Goal: Task Accomplishment & Management: Manage account settings

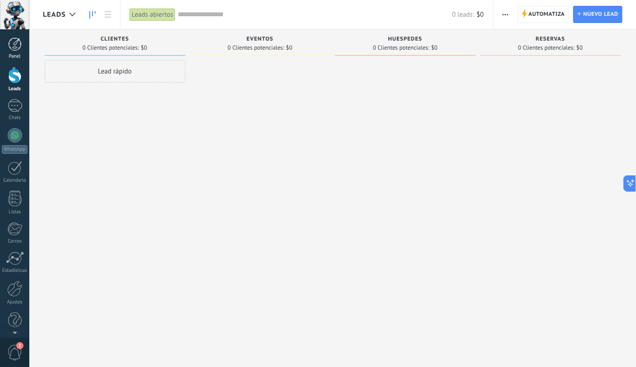
click at [7, 37] on link "Panel" at bounding box center [14, 48] width 29 height 22
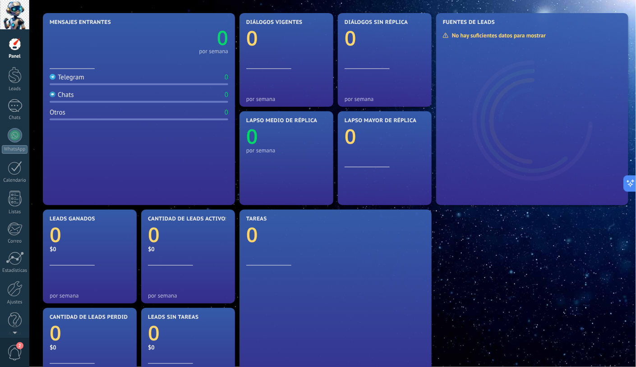
scroll to position [86, 0]
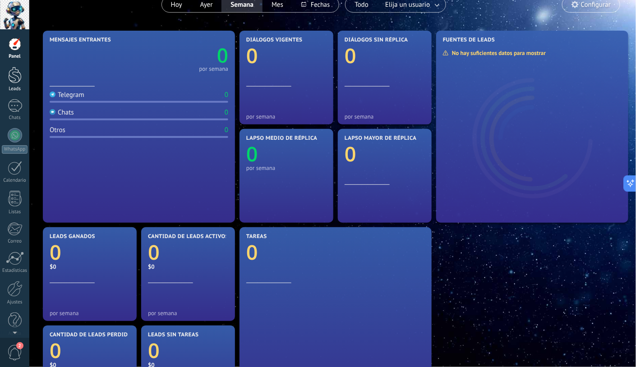
click at [10, 80] on div at bounding box center [15, 75] width 14 height 17
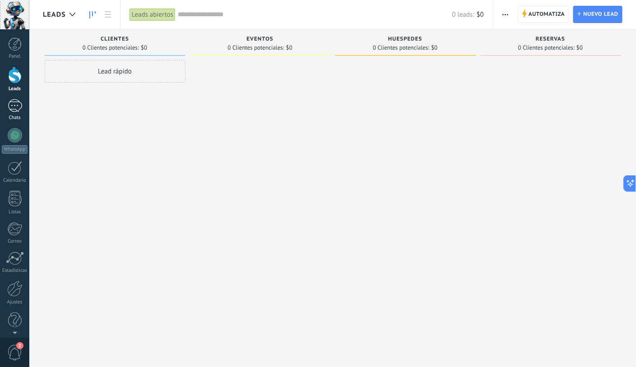
click at [17, 103] on div at bounding box center [15, 105] width 14 height 13
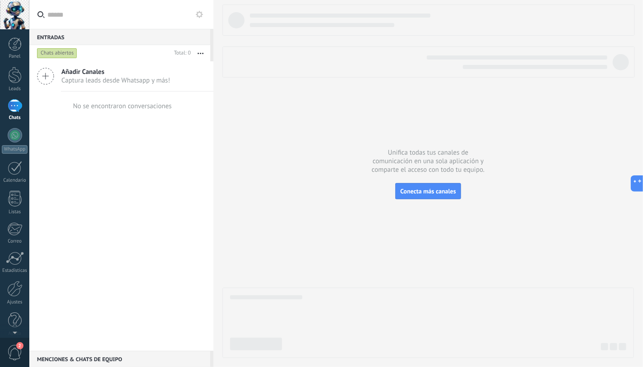
click at [40, 76] on icon at bounding box center [45, 76] width 17 height 17
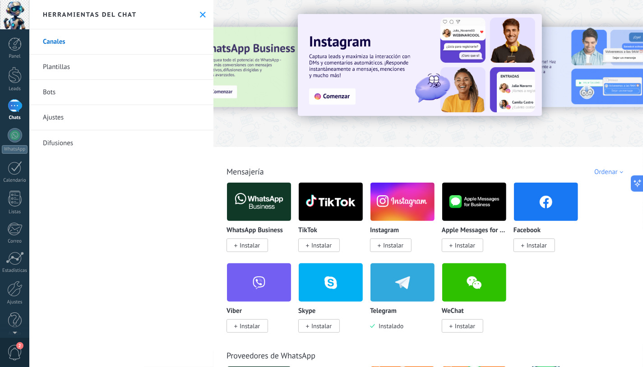
click at [235, 82] on div at bounding box center [207, 72] width 198 height 81
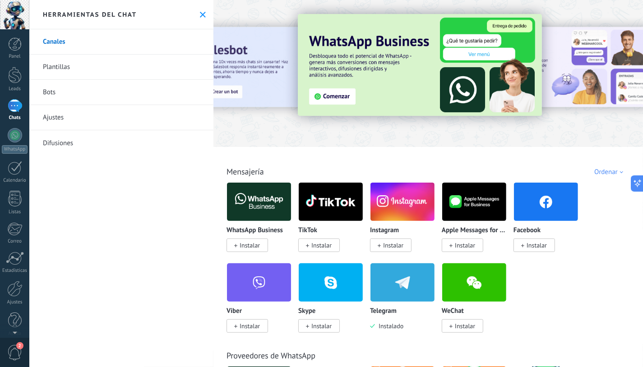
click at [337, 98] on img at bounding box center [420, 65] width 244 height 102
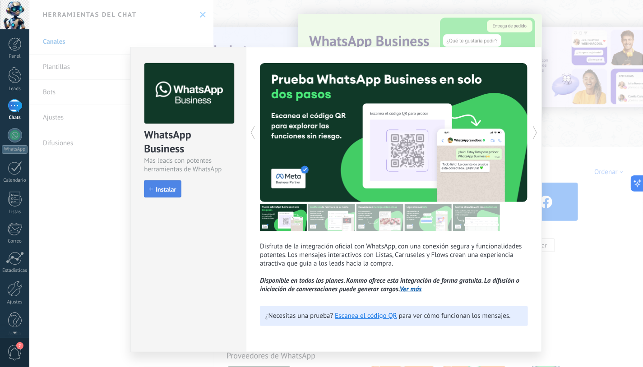
click at [165, 191] on span "Instalar" at bounding box center [166, 189] width 20 height 6
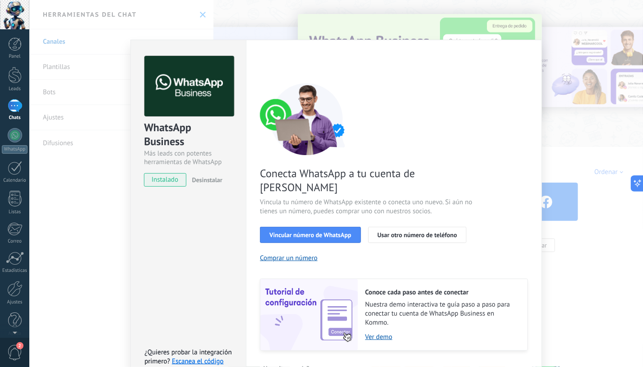
scroll to position [20, 0]
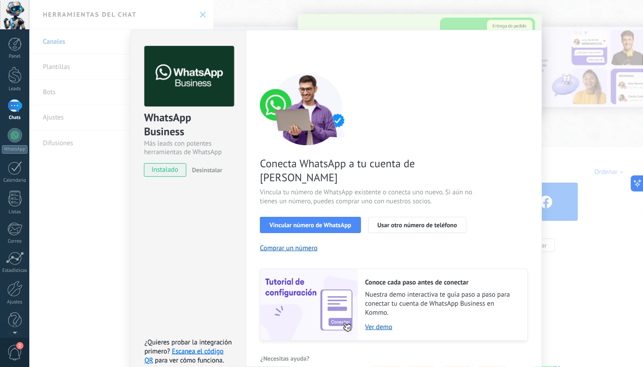
click at [100, 206] on div "WhatsApp Business Más leads con potentes herramientas de WhatsApp instalado Des…" at bounding box center [336, 183] width 614 height 367
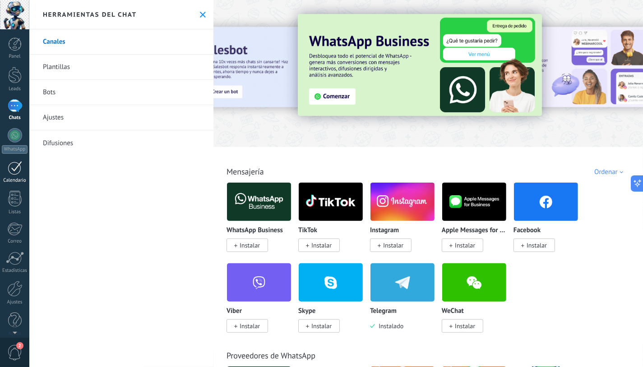
click at [14, 171] on div at bounding box center [15, 168] width 14 height 14
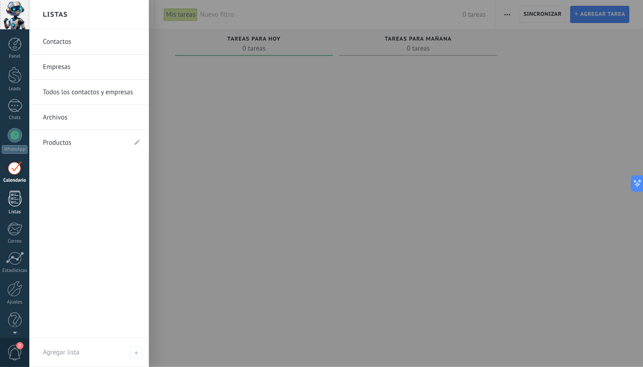
click at [17, 195] on div at bounding box center [15, 199] width 14 height 16
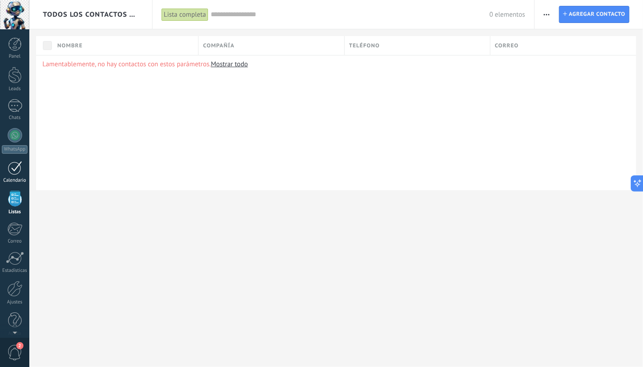
click at [14, 171] on div at bounding box center [15, 168] width 14 height 14
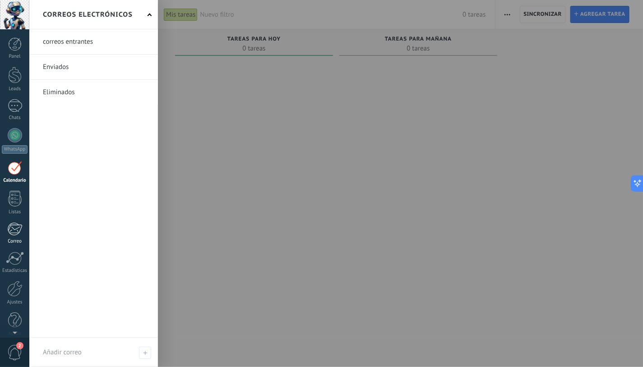
click at [16, 231] on div at bounding box center [14, 229] width 15 height 14
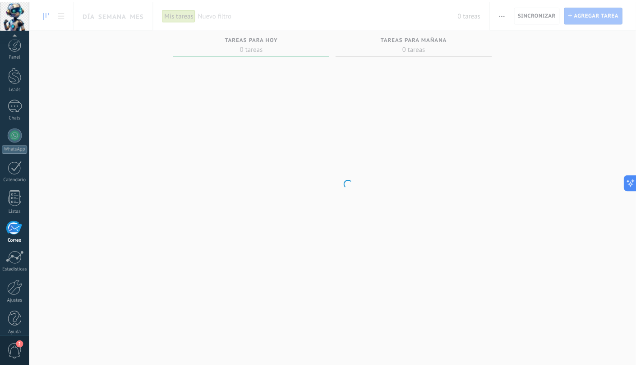
scroll to position [7, 0]
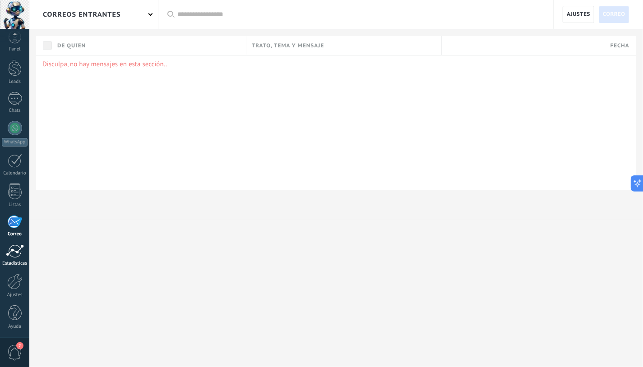
click at [13, 259] on link "Estadísticas" at bounding box center [14, 256] width 29 height 22
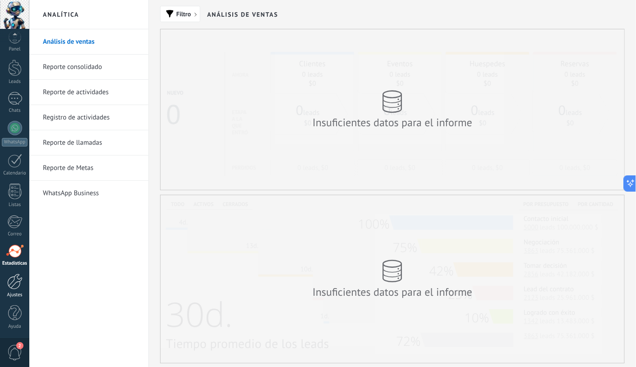
click at [15, 275] on div at bounding box center [14, 282] width 15 height 16
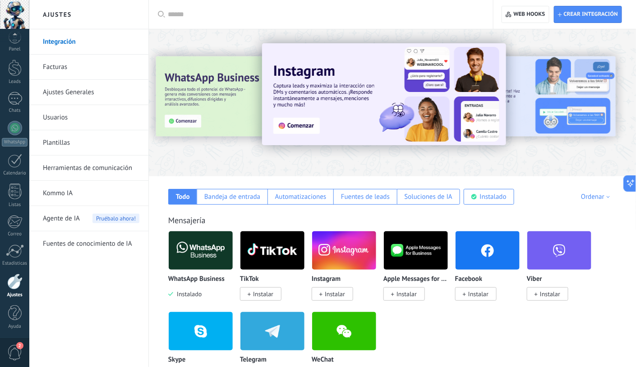
click at [51, 38] on link "Integración" at bounding box center [91, 41] width 97 height 25
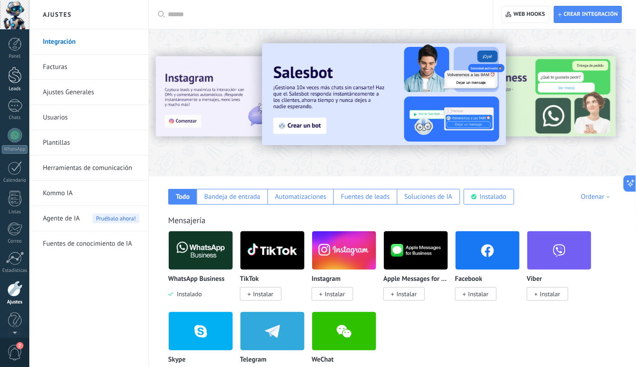
click at [14, 73] on div at bounding box center [15, 75] width 14 height 17
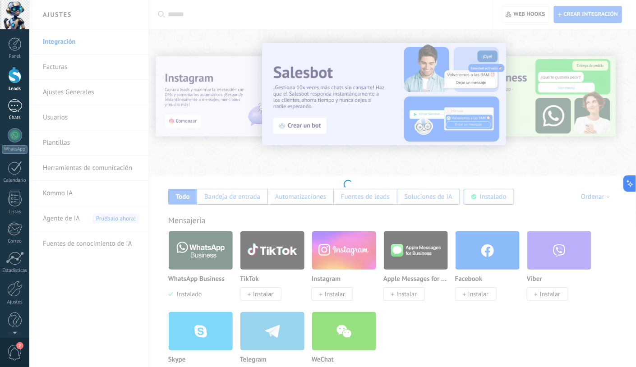
click at [14, 102] on div at bounding box center [15, 105] width 14 height 13
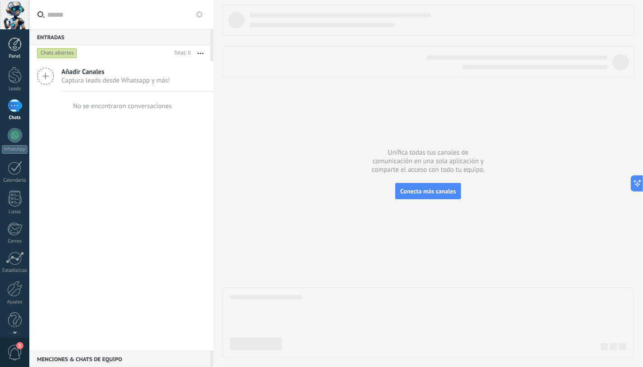
click at [21, 44] on div at bounding box center [15, 44] width 14 height 14
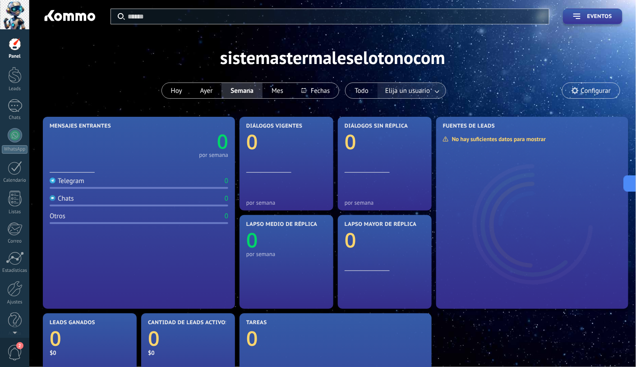
click at [434, 86] on link at bounding box center [438, 90] width 16 height 15
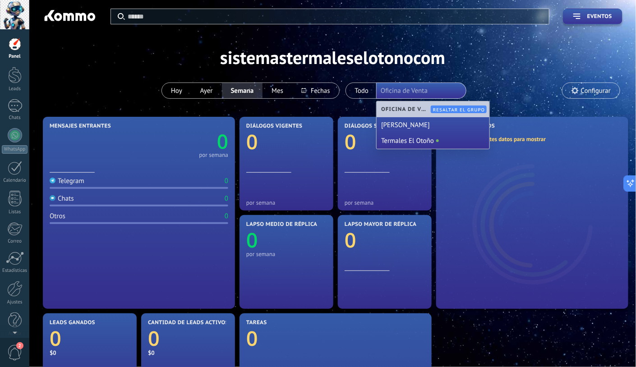
click at [510, 82] on div "Aplicar Eventos sistemastermaleselotonocom [DATE] [DATE] Semana Mes Todo Elija …" at bounding box center [333, 57] width 580 height 115
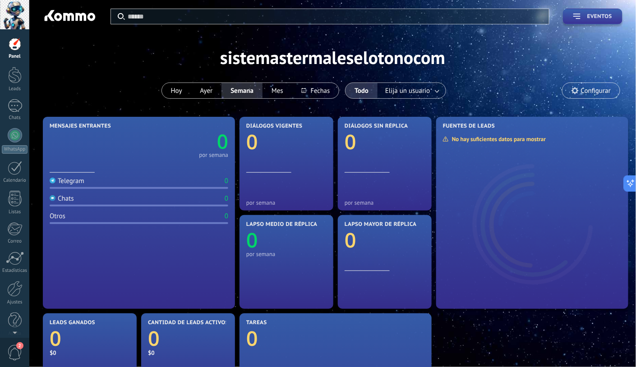
click at [601, 14] on span "Eventos" at bounding box center [599, 17] width 25 height 6
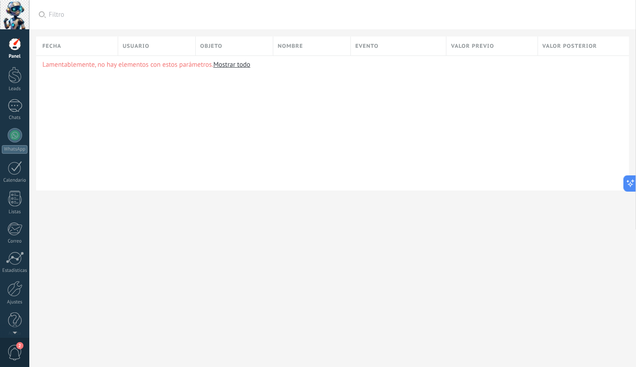
click at [17, 59] on div "Panel Leads Chats WhatsApp Clientes" at bounding box center [14, 191] width 29 height 309
click at [16, 46] on div at bounding box center [15, 44] width 14 height 14
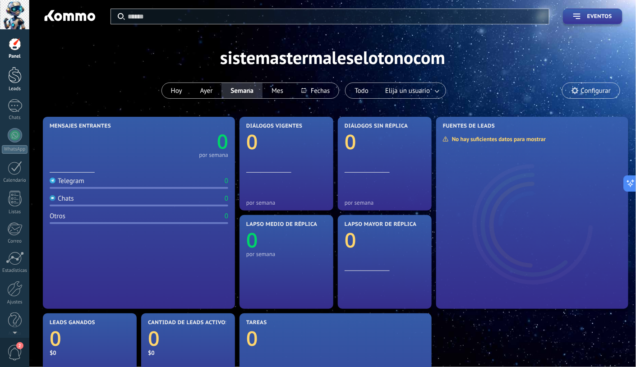
click at [14, 82] on div at bounding box center [15, 75] width 14 height 17
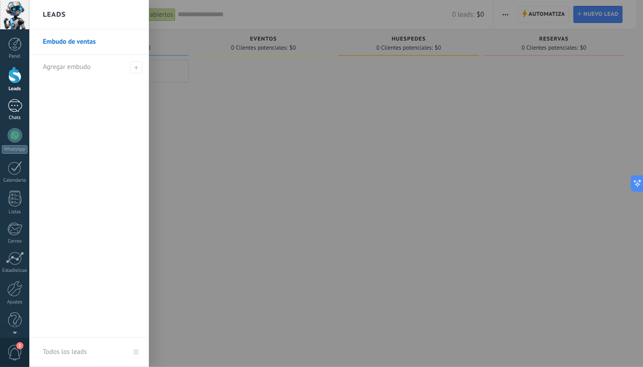
click at [21, 114] on link "Chats" at bounding box center [14, 110] width 29 height 22
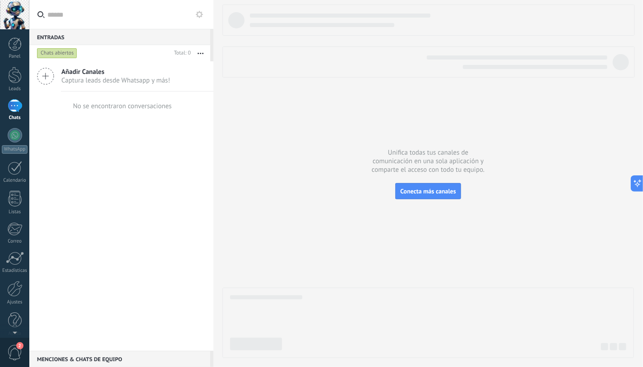
click at [201, 51] on button "button" at bounding box center [200, 53] width 19 height 16
click at [199, 18] on button at bounding box center [199, 14] width 11 height 11
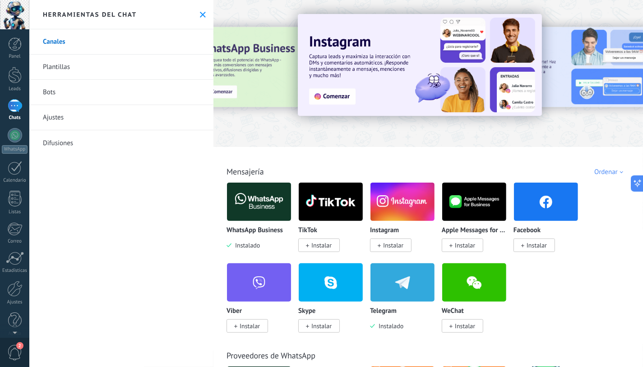
click at [200, 16] on icon at bounding box center [203, 15] width 6 height 6
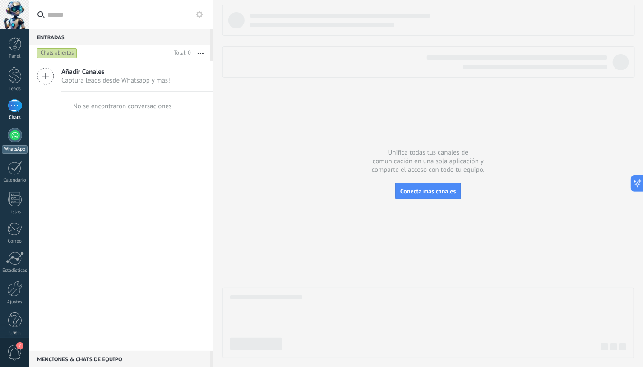
click at [14, 134] on div at bounding box center [15, 135] width 14 height 14
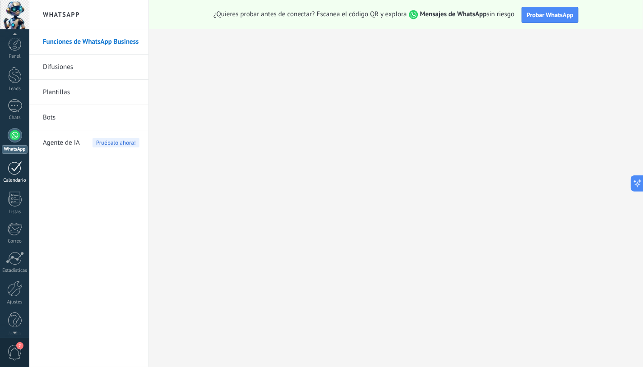
scroll to position [7, 0]
click at [15, 349] on span "2" at bounding box center [14, 353] width 15 height 16
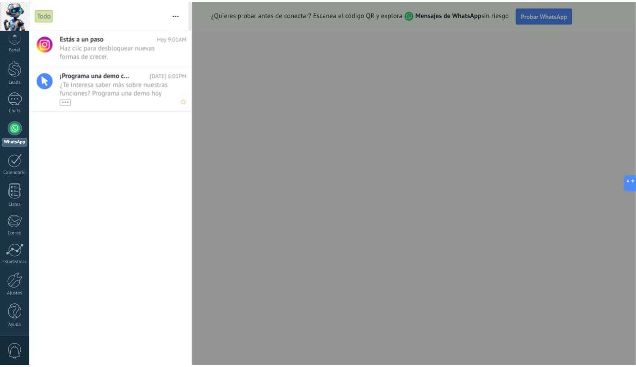
scroll to position [0, 0]
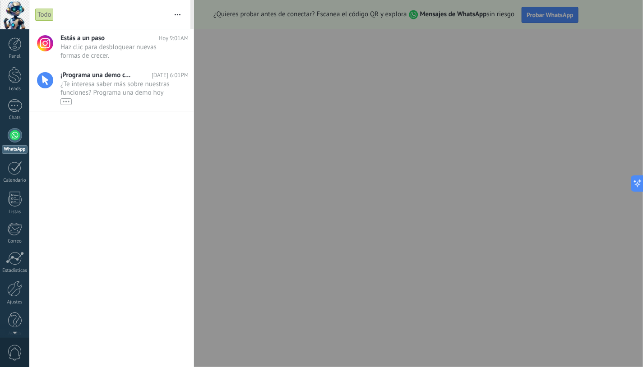
click at [276, 68] on div at bounding box center [321, 183] width 643 height 367
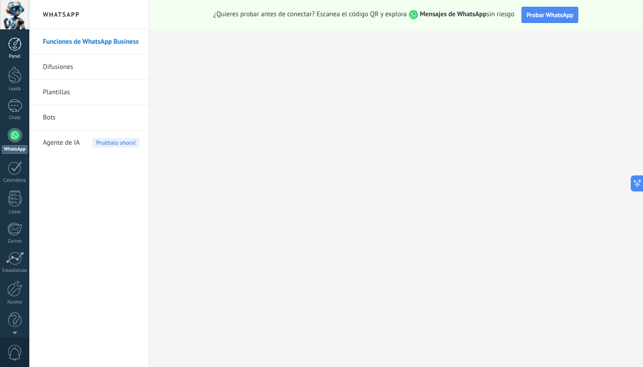
click at [12, 45] on div at bounding box center [15, 44] width 14 height 14
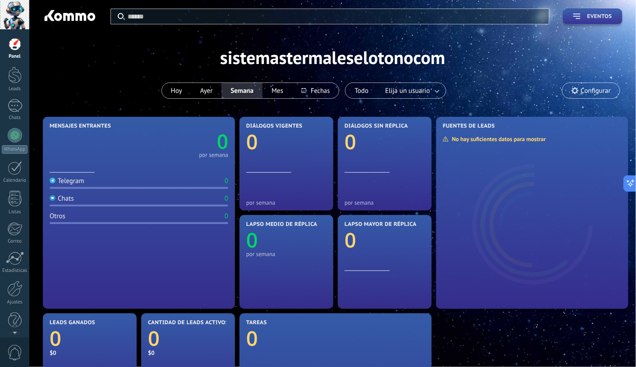
click at [599, 15] on span "Eventos" at bounding box center [599, 17] width 25 height 6
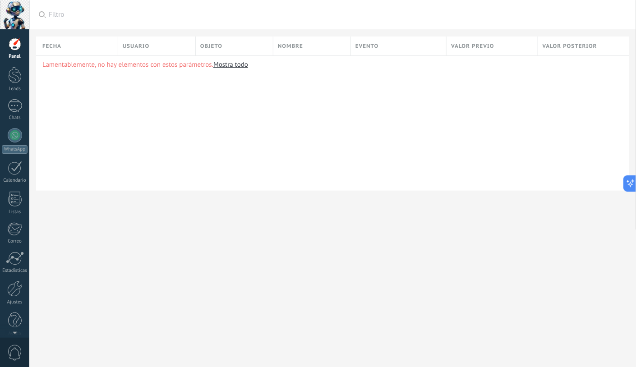
click at [597, 15] on span "Filtro" at bounding box center [338, 14] width 578 height 9
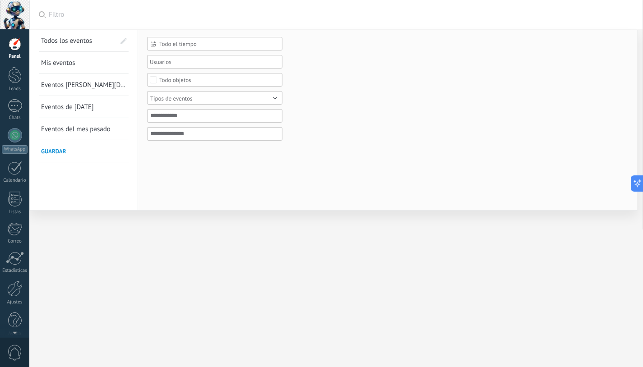
click at [14, 47] on div at bounding box center [15, 44] width 14 height 14
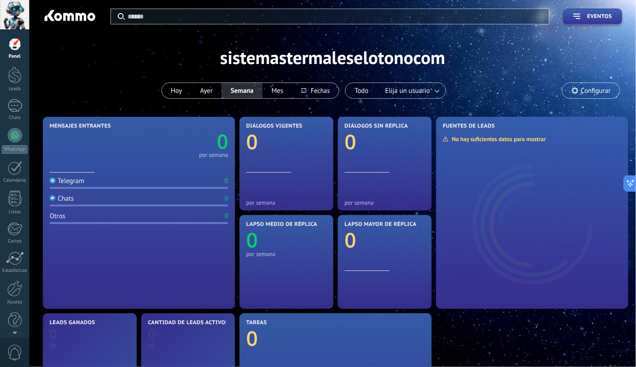
click at [588, 92] on span "Configurar" at bounding box center [596, 91] width 30 height 8
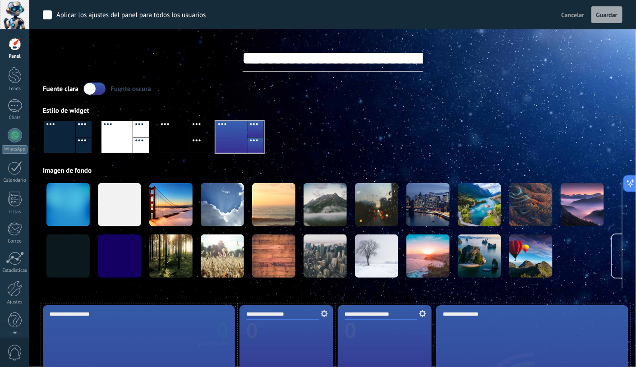
click at [606, 16] on span "Guardar" at bounding box center [606, 15] width 21 height 6
click at [566, 15] on span "Cancelar" at bounding box center [573, 15] width 23 height 8
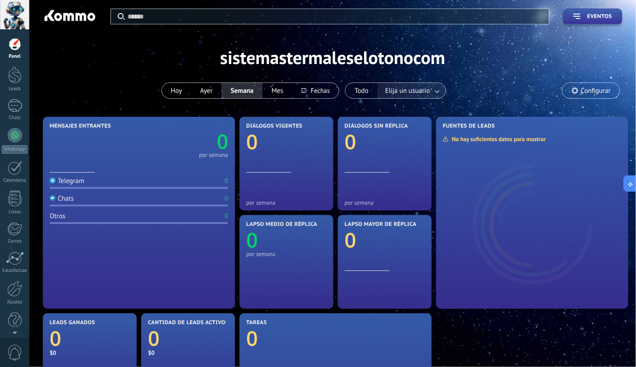
click at [431, 87] on link at bounding box center [438, 90] width 16 height 15
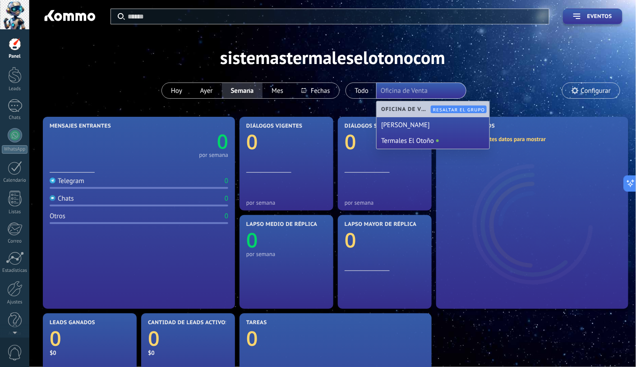
click at [392, 107] on span "Oficina de Venta" at bounding box center [407, 109] width 52 height 7
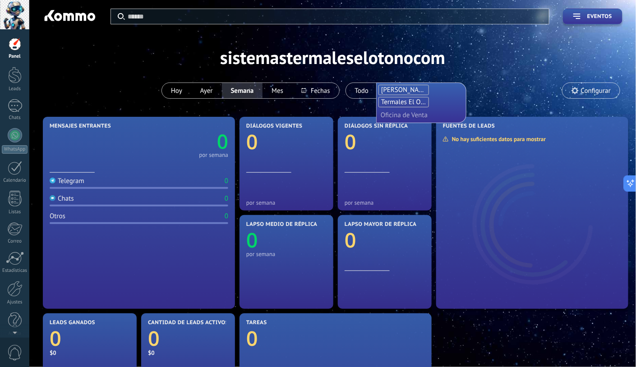
click at [422, 116] on input "text" at bounding box center [403, 115] width 45 height 13
click at [482, 73] on div "Aplicar Eventos sistemastermaleselotonocom [DATE] [DATE] Semana Mes Todo Elija …" at bounding box center [333, 57] width 580 height 115
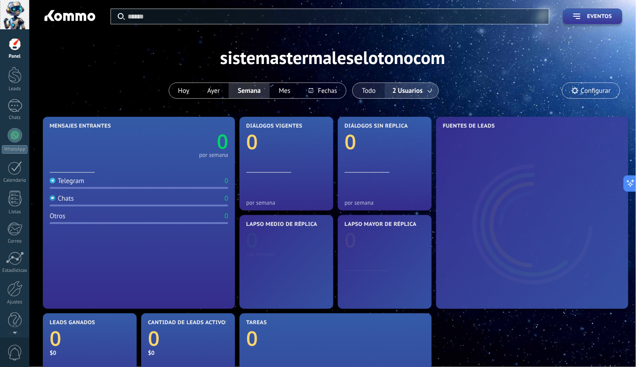
click at [371, 89] on button "Todo" at bounding box center [369, 90] width 32 height 15
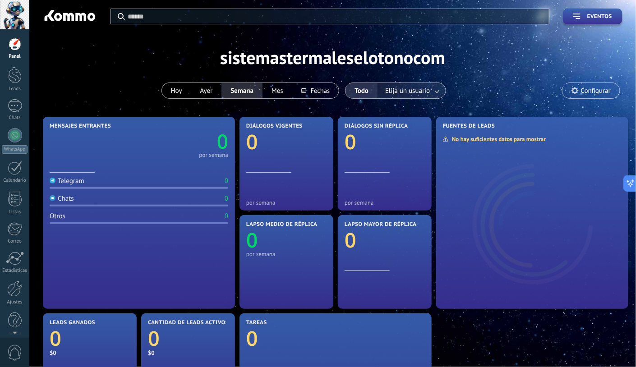
click at [433, 94] on link at bounding box center [438, 90] width 16 height 15
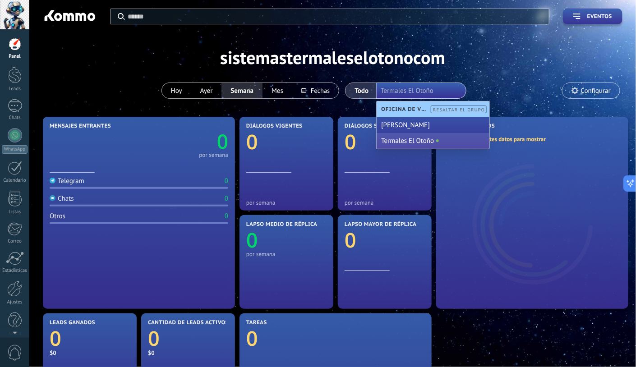
click at [411, 140] on div "Termales El Otoño" at bounding box center [433, 141] width 113 height 16
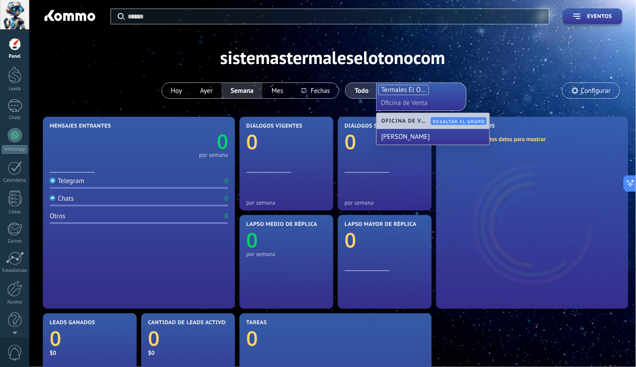
click at [539, 73] on div "Aplicar Eventos sistemastermaleselotonocom [DATE] [DATE] Semana Mes Todo Elija …" at bounding box center [333, 57] width 580 height 115
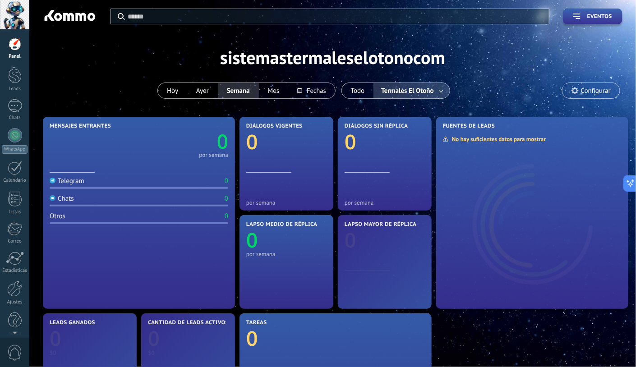
click at [572, 87] on span "Configurar" at bounding box center [591, 90] width 57 height 15
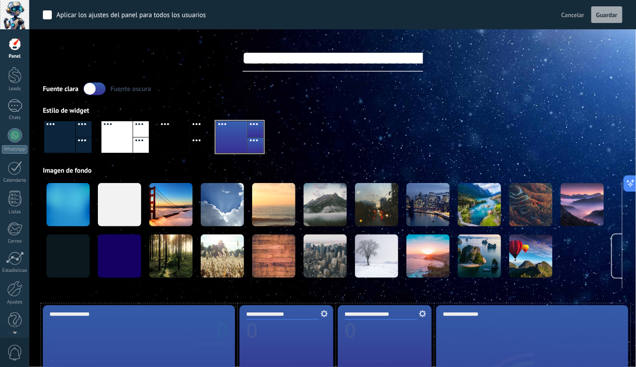
click at [568, 15] on span "Cancelar" at bounding box center [573, 15] width 23 height 8
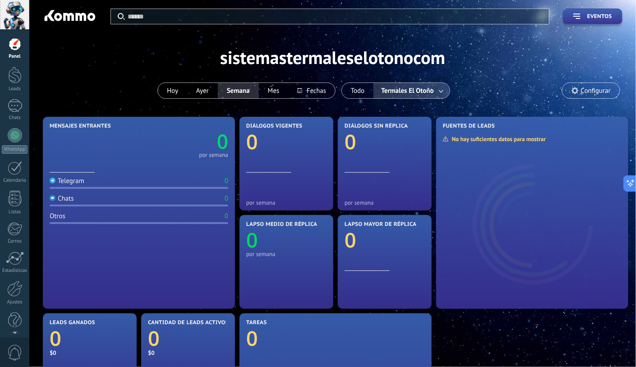
click at [17, 43] on div at bounding box center [15, 44] width 14 height 14
click at [20, 355] on span "0" at bounding box center [14, 353] width 15 height 16
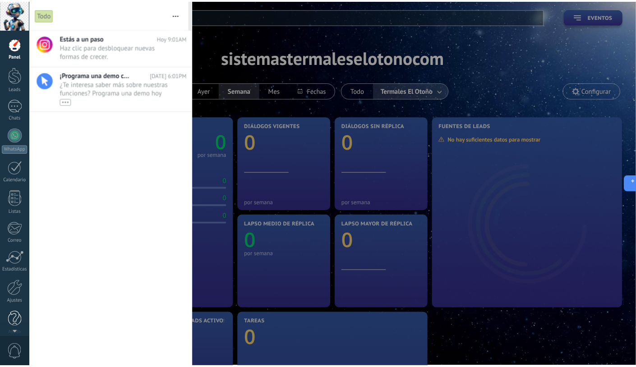
scroll to position [7, 0]
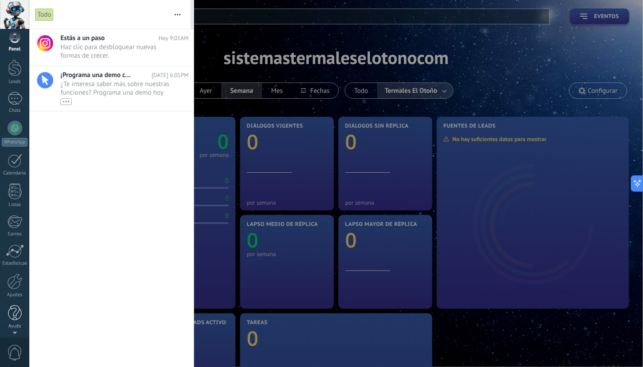
click at [14, 324] on div "Ayuda" at bounding box center [15, 327] width 26 height 6
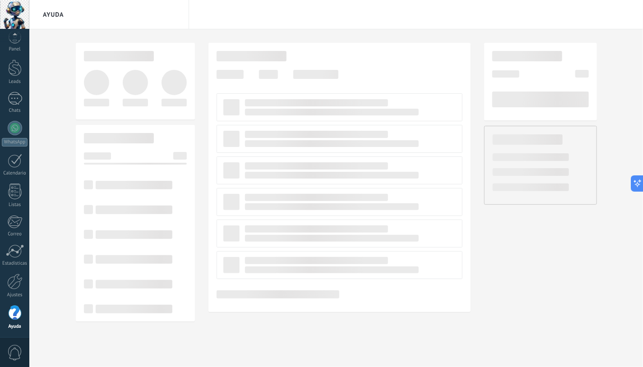
click at [11, 332] on div "Panel Leads Chats WhatsApp Clientes" at bounding box center [14, 184] width 29 height 309
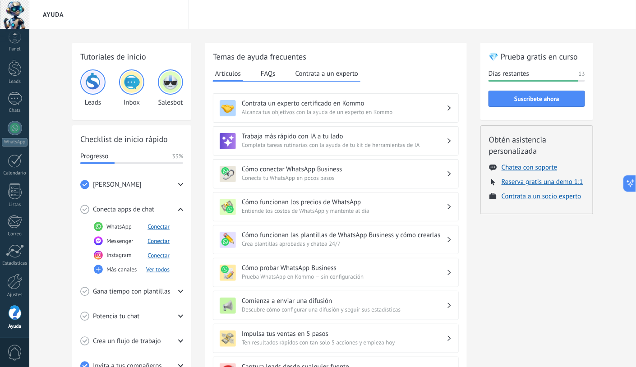
click at [169, 83] on img at bounding box center [171, 82] width 22 height 22
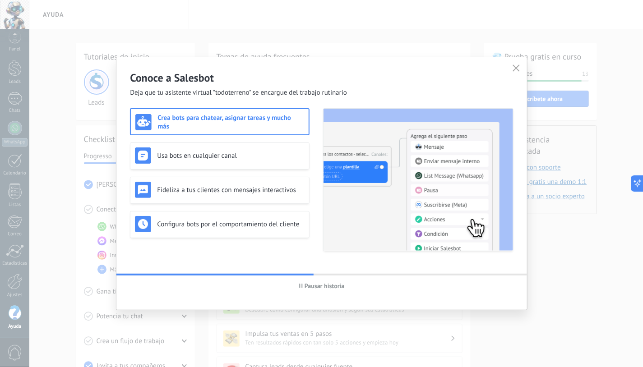
click at [520, 68] on icon "button" at bounding box center [516, 68] width 7 height 7
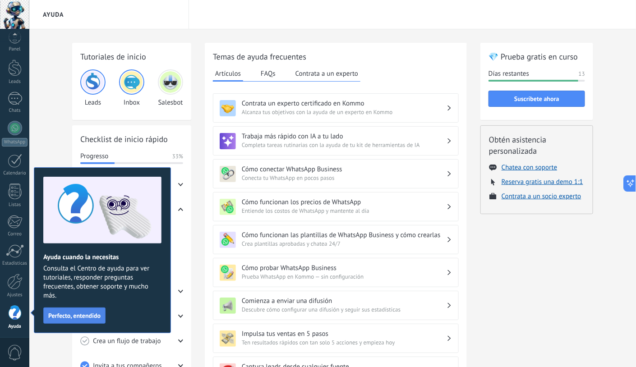
click at [95, 319] on button "Perfecto, entendido" at bounding box center [74, 316] width 62 height 16
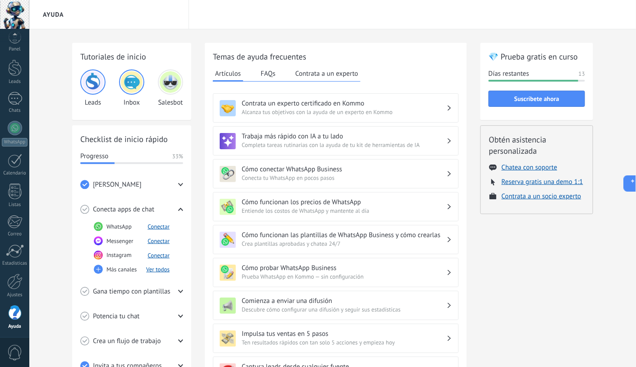
click at [136, 87] on img at bounding box center [132, 82] width 22 height 22
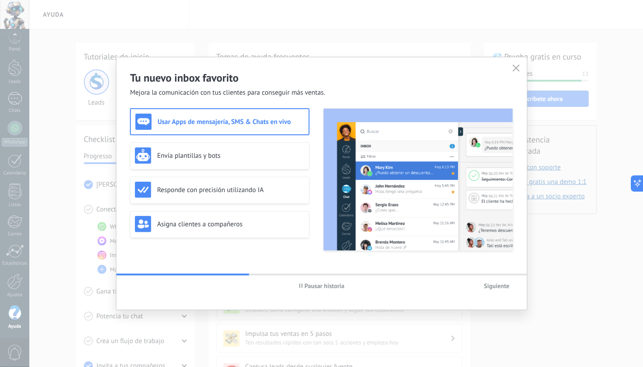
click at [516, 68] on use "button" at bounding box center [516, 68] width 7 height 7
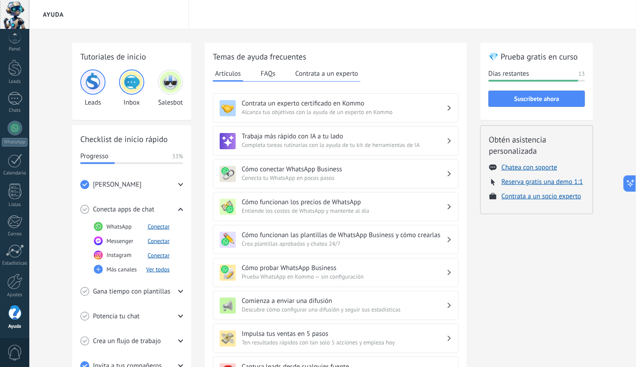
click at [97, 88] on img at bounding box center [93, 82] width 22 height 22
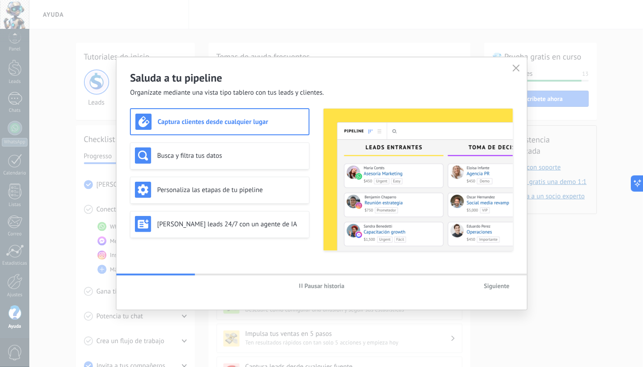
click at [517, 69] on icon "button" at bounding box center [516, 68] width 7 height 7
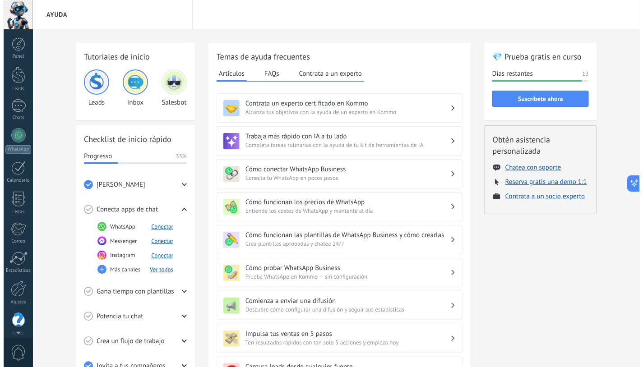
scroll to position [7, 0]
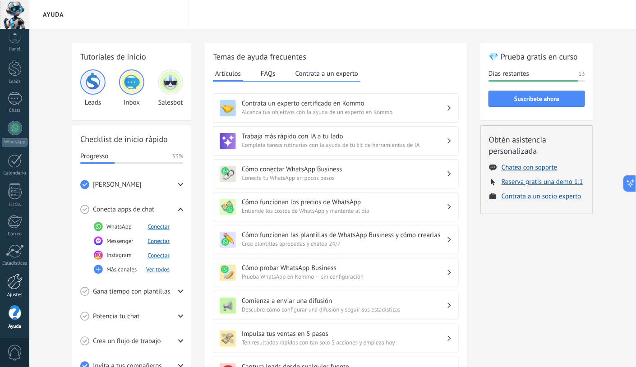
click at [17, 282] on div at bounding box center [14, 282] width 15 height 16
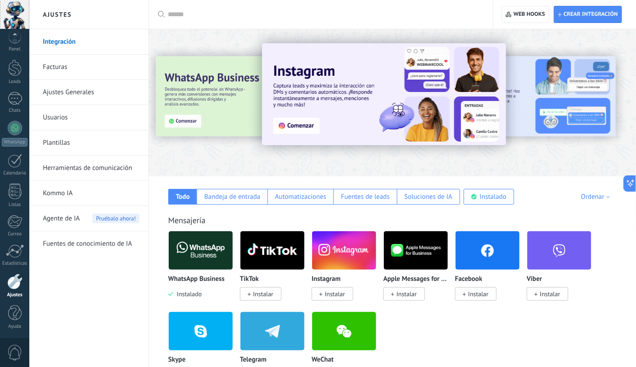
click at [54, 115] on link "Usuarios" at bounding box center [91, 117] width 97 height 25
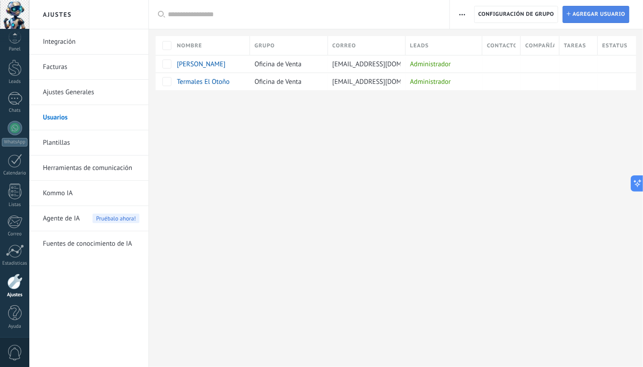
click at [593, 17] on span "Agregar usuario" at bounding box center [599, 14] width 53 height 16
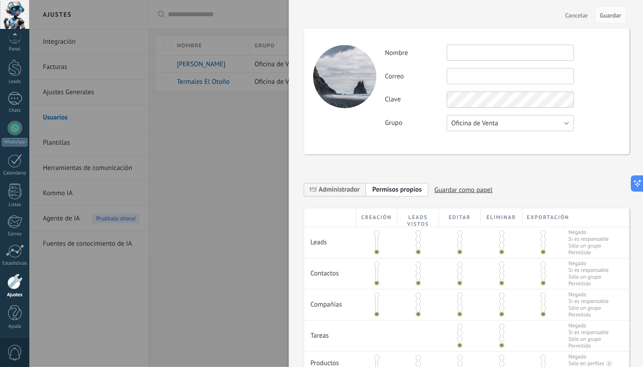
click at [568, 122] on button "Oficina de Venta" at bounding box center [510, 123] width 127 height 16
click at [568, 122] on span "Oficina de Venta" at bounding box center [505, 123] width 129 height 9
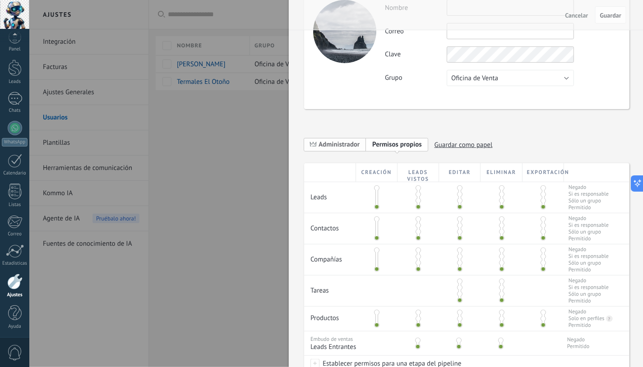
click at [342, 144] on span "Administrador" at bounding box center [339, 144] width 41 height 9
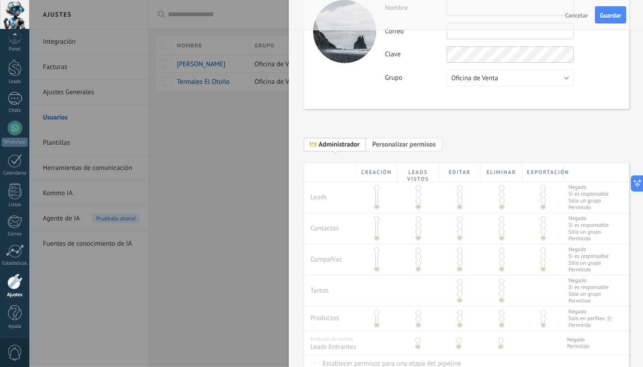
click at [414, 145] on span "Personalizar permisos" at bounding box center [404, 144] width 64 height 9
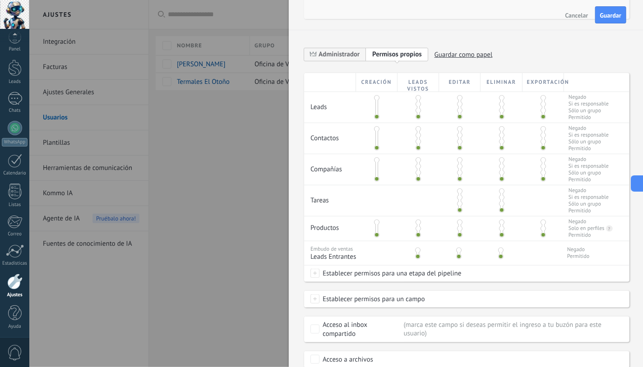
scroll to position [174, 0]
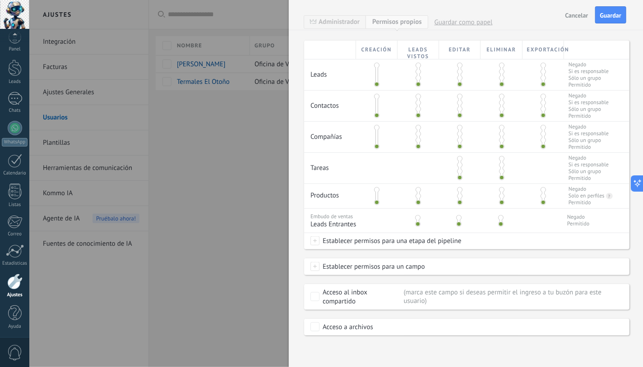
click at [314, 265] on span at bounding box center [314, 266] width 9 height 9
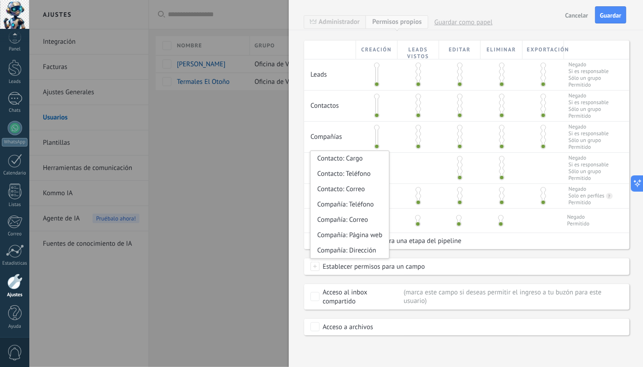
click at [300, 267] on div "**********" at bounding box center [466, 183] width 354 height 367
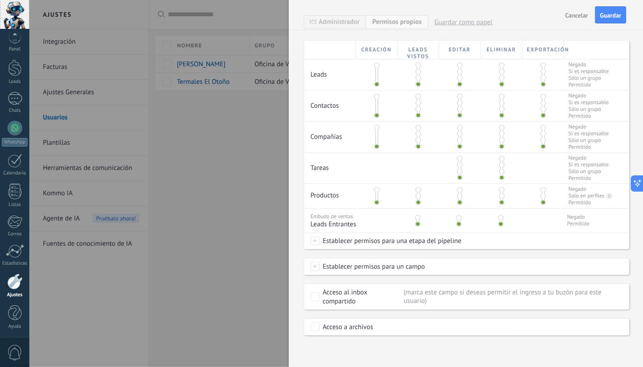
click at [316, 244] on span at bounding box center [314, 240] width 9 height 9
click at [301, 244] on div at bounding box center [336, 183] width 614 height 367
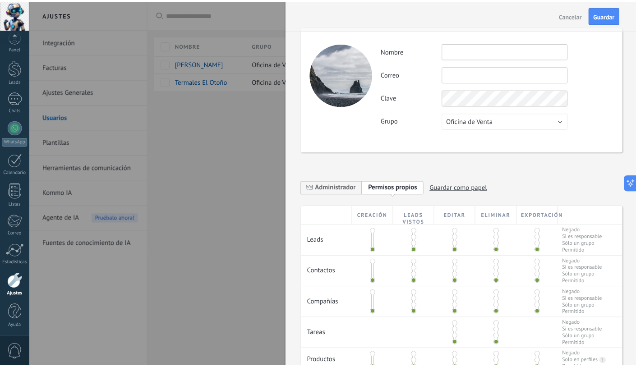
scroll to position [0, 0]
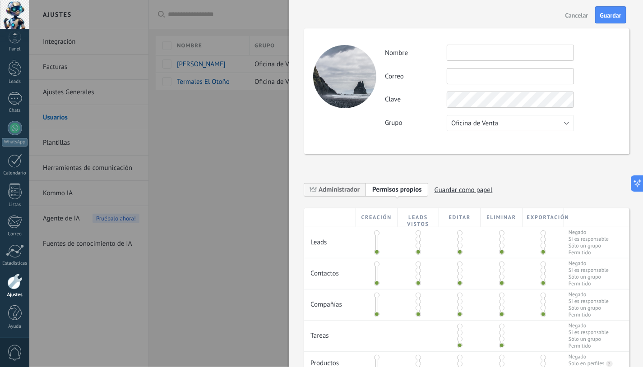
click at [579, 14] on span "Cancelar" at bounding box center [576, 15] width 23 height 6
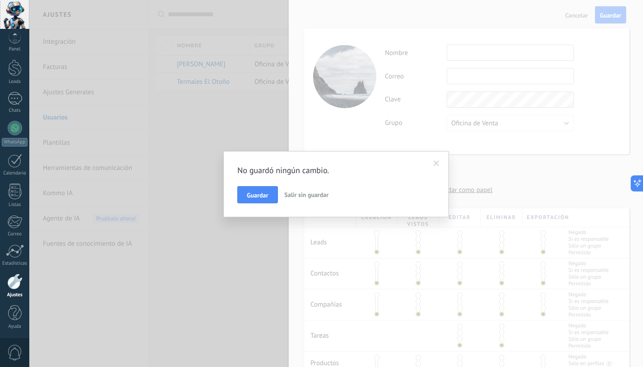
click at [316, 195] on span "Salir sin guardar" at bounding box center [307, 195] width 44 height 8
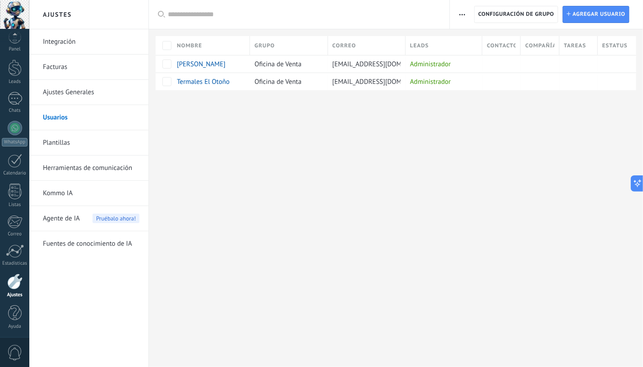
click at [60, 141] on link "Plantillas" at bounding box center [91, 142] width 97 height 25
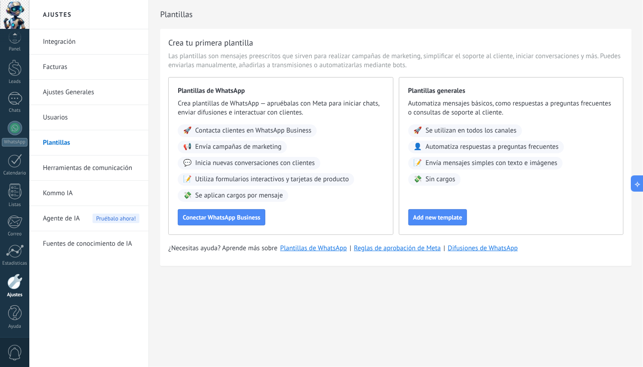
click at [62, 37] on link "Integración" at bounding box center [91, 41] width 97 height 25
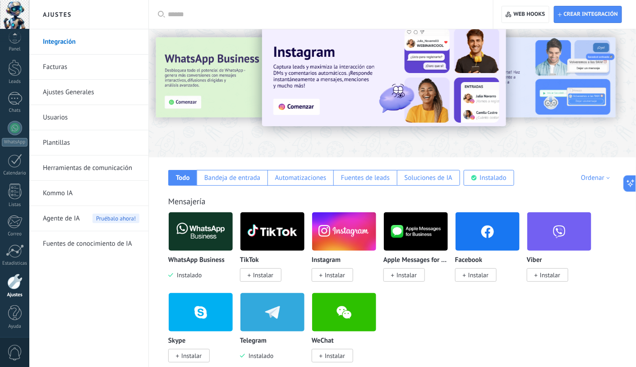
scroll to position [45, 0]
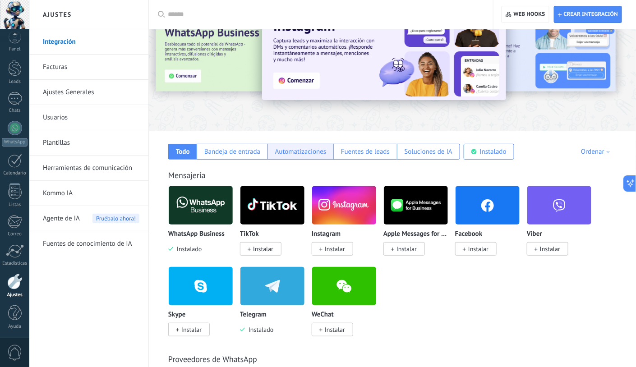
click at [314, 152] on div "Automatizaciones" at bounding box center [300, 152] width 51 height 9
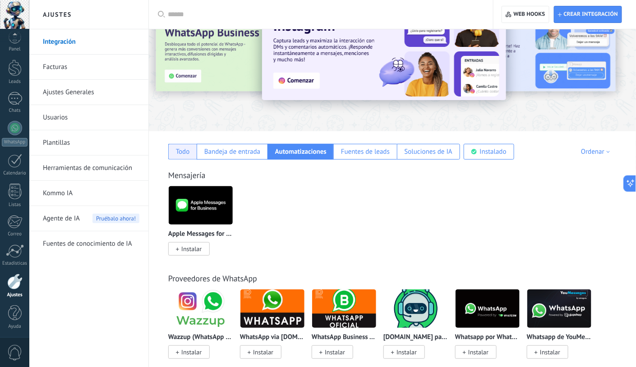
click at [179, 152] on div "Todo" at bounding box center [183, 152] width 14 height 9
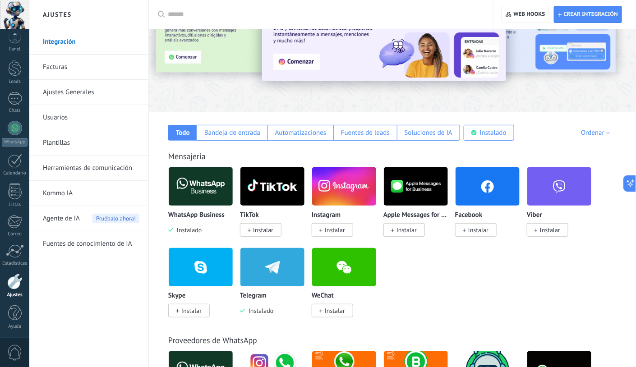
scroll to position [90, 0]
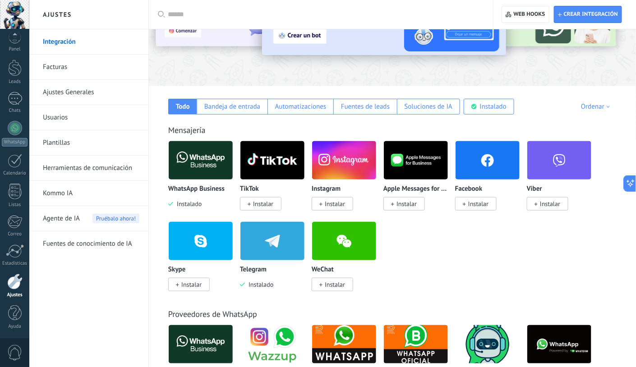
click at [253, 208] on span "Instalar" at bounding box center [263, 204] width 20 height 8
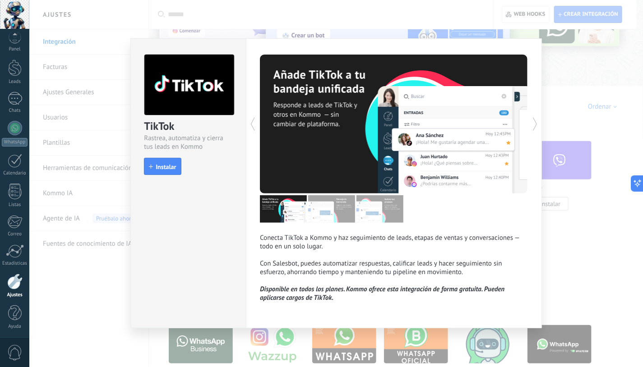
click at [164, 164] on span "Instalar" at bounding box center [166, 167] width 20 height 6
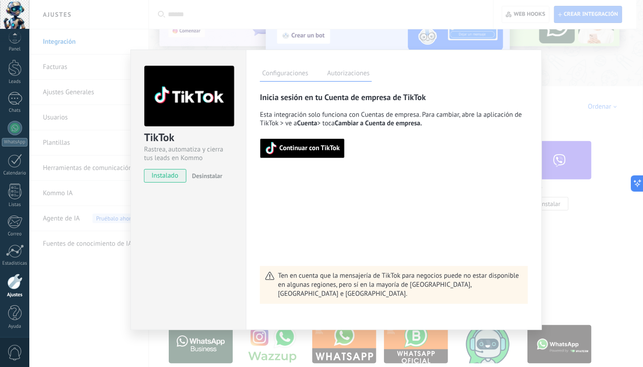
click at [586, 75] on div "TikTok Rastrea, automatiza y cierra tus leads en Kommo instalado Desinstalar Co…" at bounding box center [336, 183] width 614 height 367
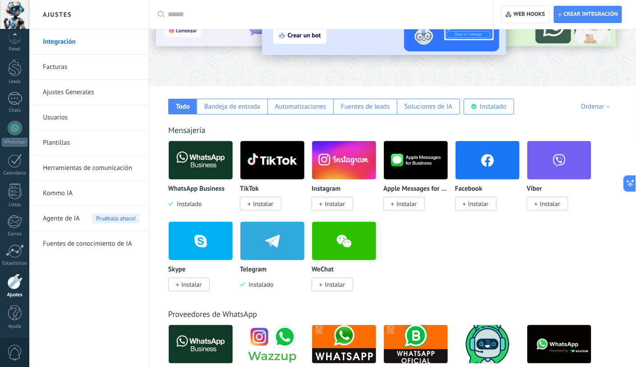
click at [334, 203] on span "Instalar" at bounding box center [335, 204] width 20 height 8
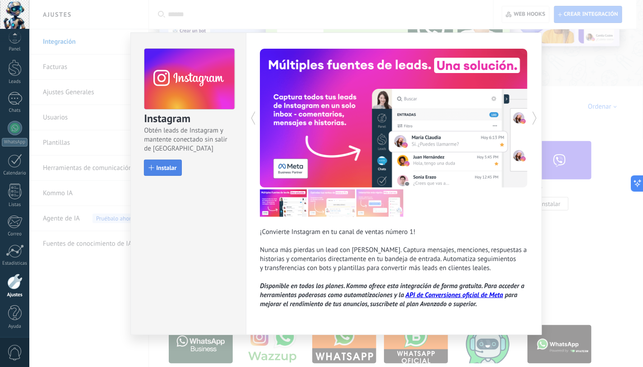
click at [160, 173] on button "Instalar" at bounding box center [162, 168] width 37 height 16
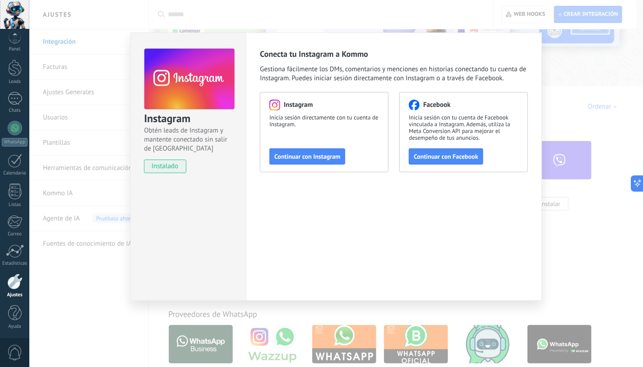
click at [96, 295] on div "Instagram Obtén leads de Instagram y mantente conectado sin salir de Kommo inst…" at bounding box center [336, 183] width 614 height 367
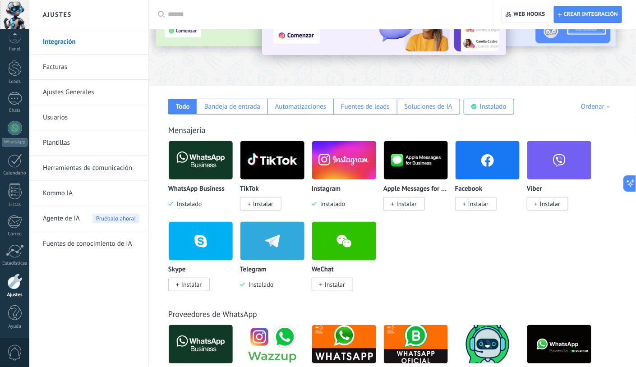
click at [484, 206] on span "Instalar" at bounding box center [478, 204] width 20 height 8
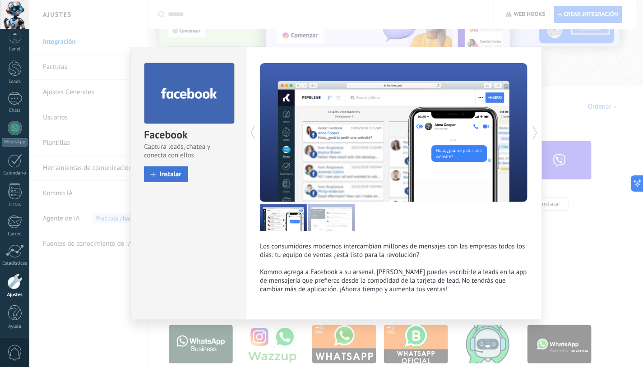
click at [163, 179] on button "Instalar" at bounding box center [166, 174] width 44 height 16
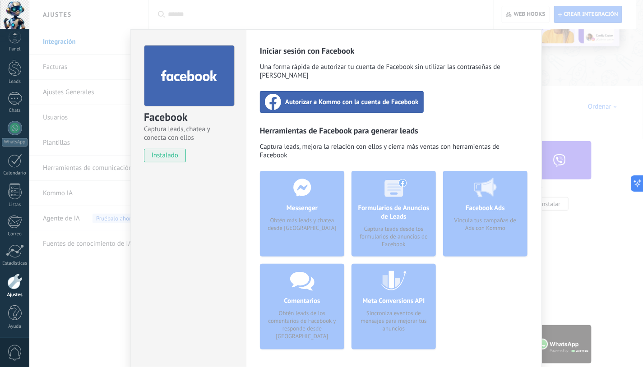
click at [106, 292] on div "Facebook Captura leads, chatea y conecta con ellos instalado Desinstalar Inicia…" at bounding box center [336, 183] width 614 height 367
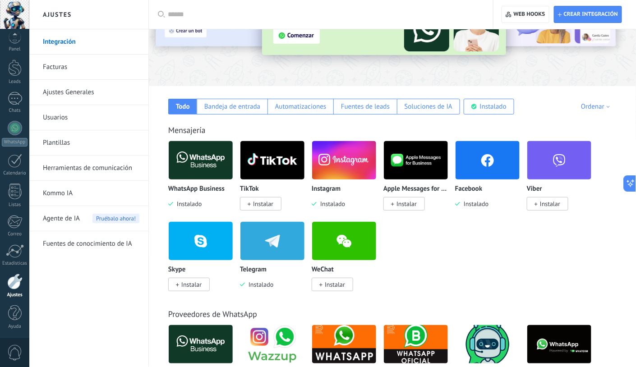
click at [409, 247] on div "WhatsApp Business Instalado TikTok Instalar Instagram Instalado Apple Messages …" at bounding box center [397, 222] width 458 height 162
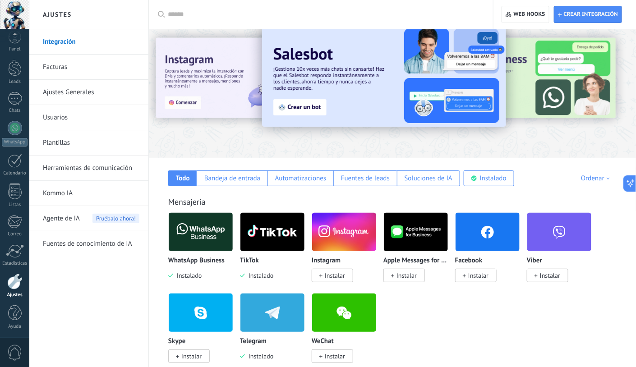
scroll to position [45, 0]
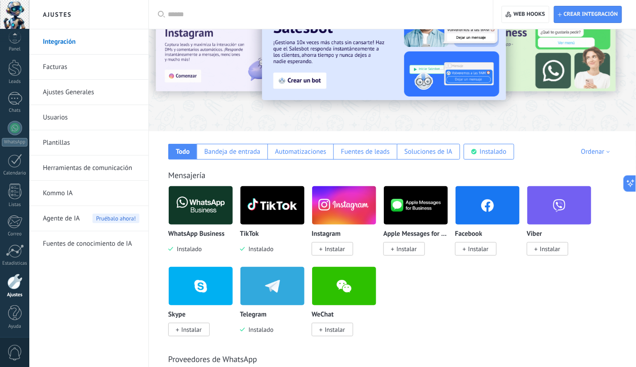
click at [343, 247] on span "Instalar" at bounding box center [335, 249] width 20 height 8
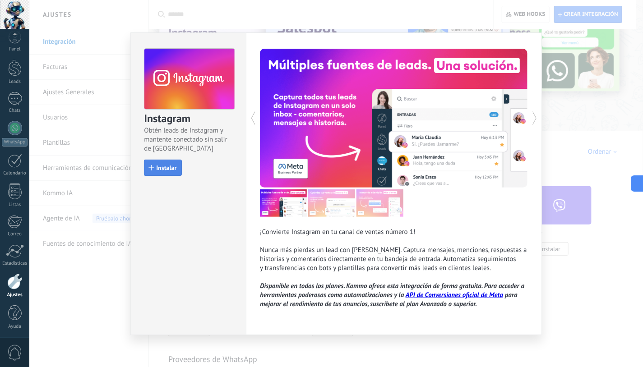
click at [166, 170] on span "Instalar" at bounding box center [166, 168] width 20 height 6
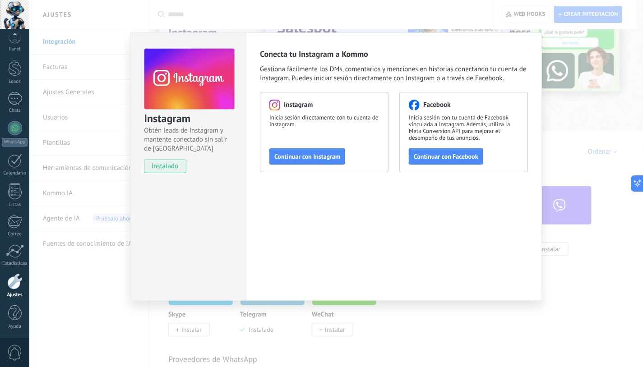
click at [169, 169] on span "instalado" at bounding box center [164, 167] width 41 height 14
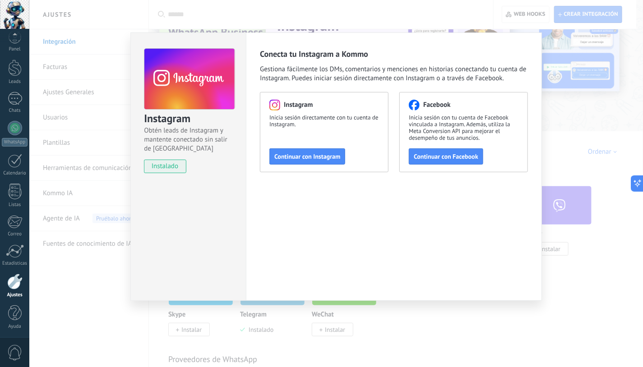
click at [110, 314] on div "Instagram Obtén leads de Instagram y mantente conectado sin salir de Kommo inst…" at bounding box center [336, 183] width 614 height 367
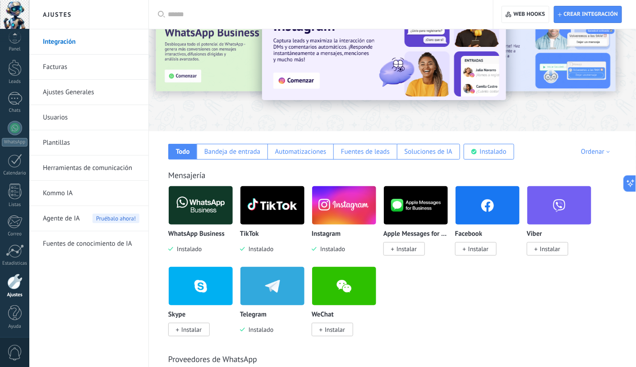
click at [464, 247] on span at bounding box center [464, 249] width 3 height 8
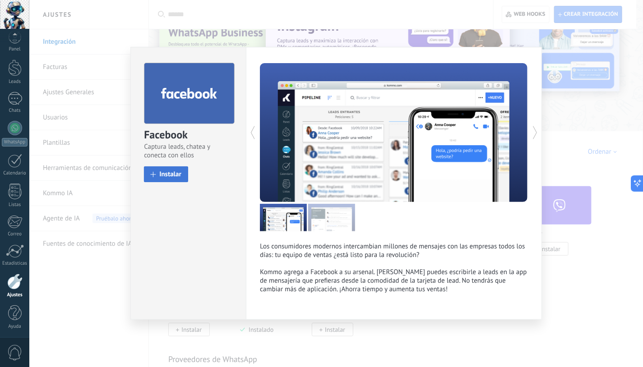
click at [166, 175] on span "Instalar" at bounding box center [170, 174] width 22 height 7
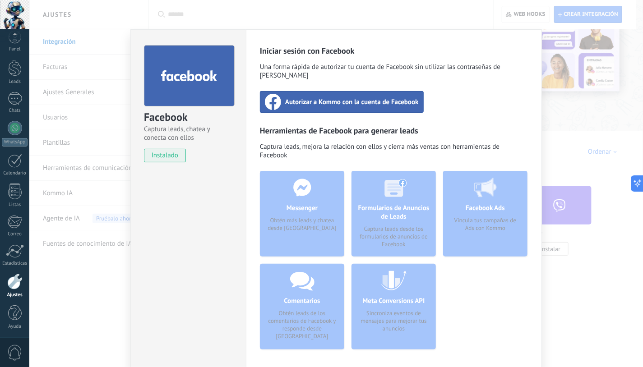
click at [107, 277] on div "Facebook Captura leads, chatea y conecta con ellos instalado Desinstalar Inicia…" at bounding box center [336, 183] width 614 height 367
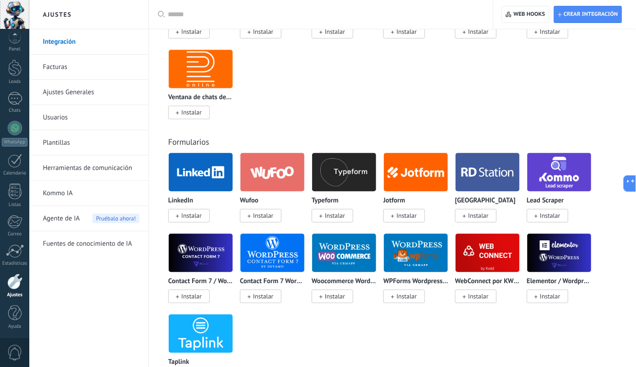
scroll to position [632, 0]
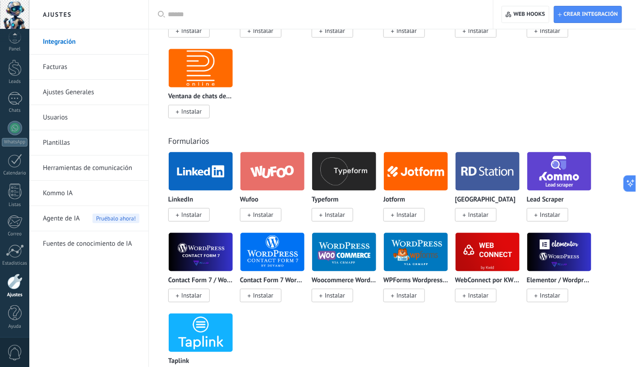
click at [195, 217] on span "Instalar" at bounding box center [191, 215] width 20 height 8
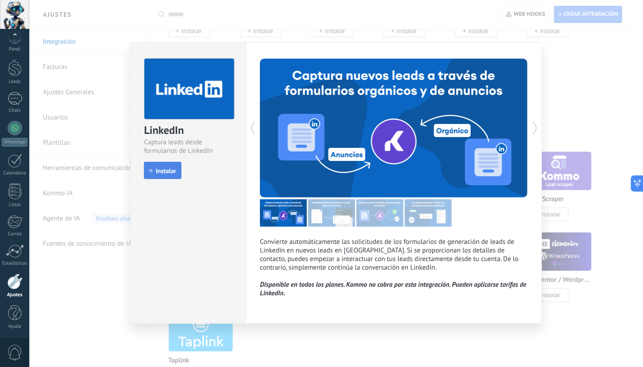
click at [166, 171] on span "Instalar" at bounding box center [166, 171] width 20 height 6
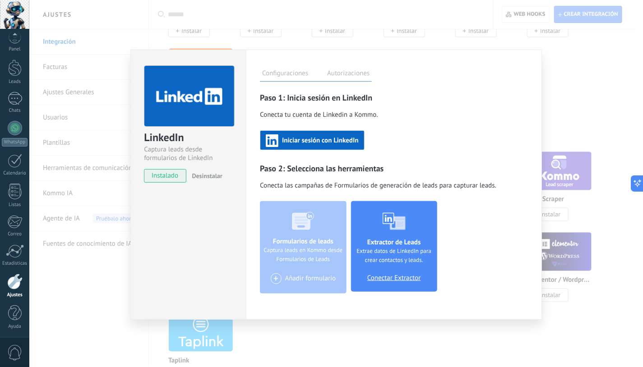
click at [121, 287] on div "LinkedIn Captura leads desde formularios de LinkedIn instalado Desinstalar Conf…" at bounding box center [336, 183] width 614 height 367
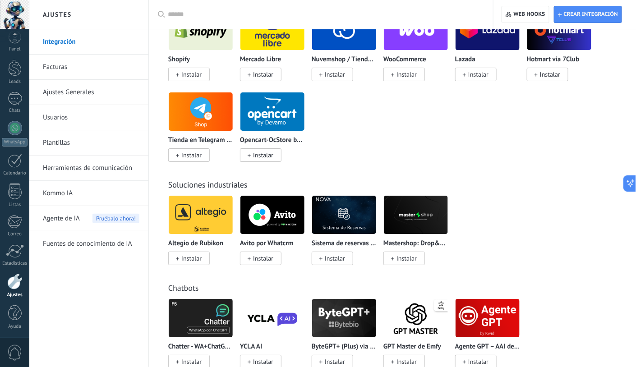
scroll to position [1038, 0]
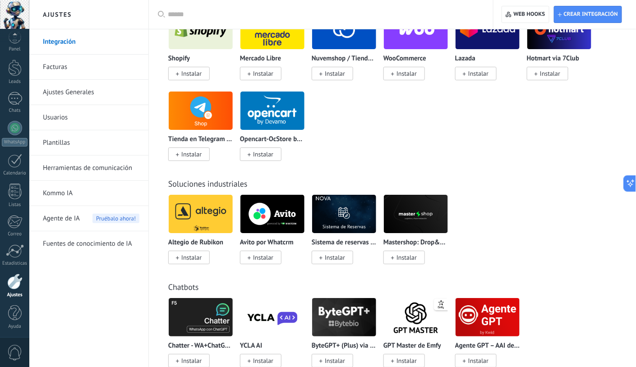
click at [359, 216] on img at bounding box center [344, 214] width 64 height 44
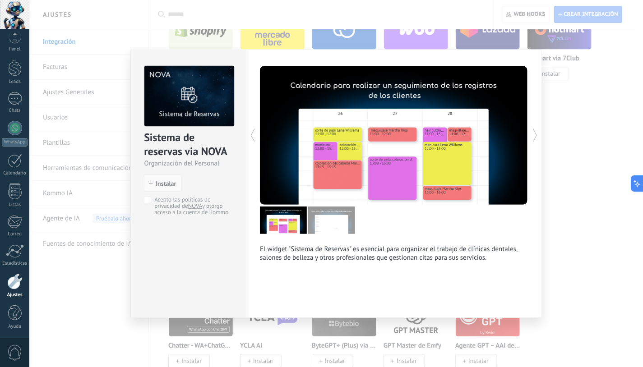
click at [585, 213] on div "Sistema de reservas via NOVA Organización del Personal install Instalar Acepto …" at bounding box center [336, 183] width 614 height 367
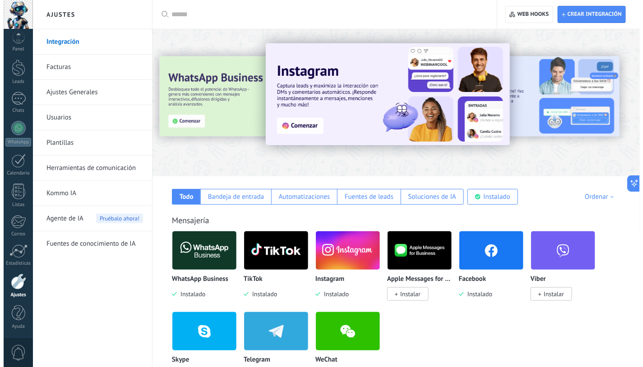
scroll to position [0, 0]
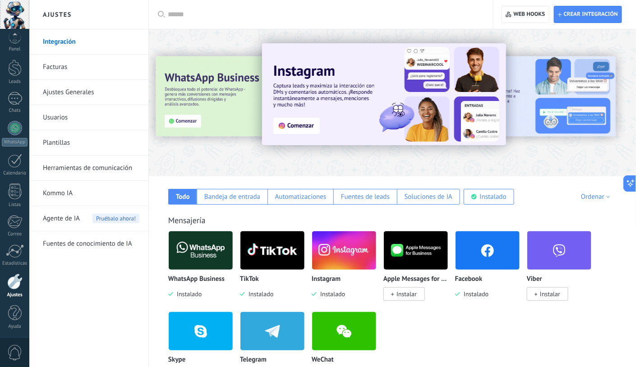
click at [173, 19] on div at bounding box center [324, 14] width 313 height 29
click at [175, 15] on input "text" at bounding box center [324, 14] width 313 height 9
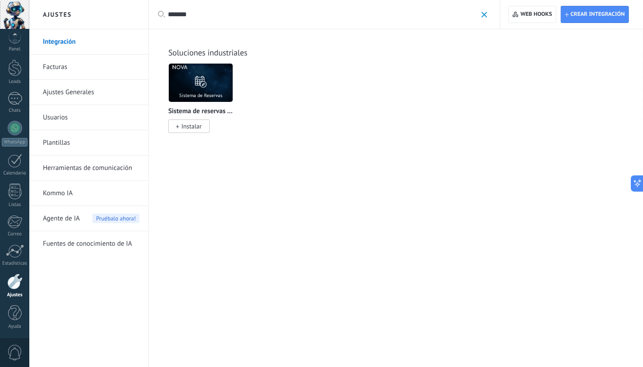
type input "*******"
click at [482, 15] on span at bounding box center [484, 15] width 6 height 6
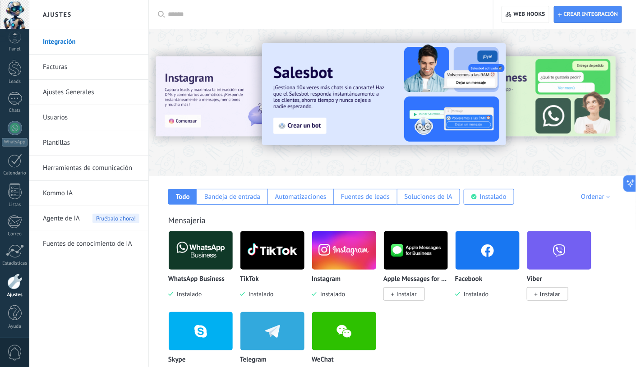
click at [319, 101] on img at bounding box center [384, 94] width 244 height 102
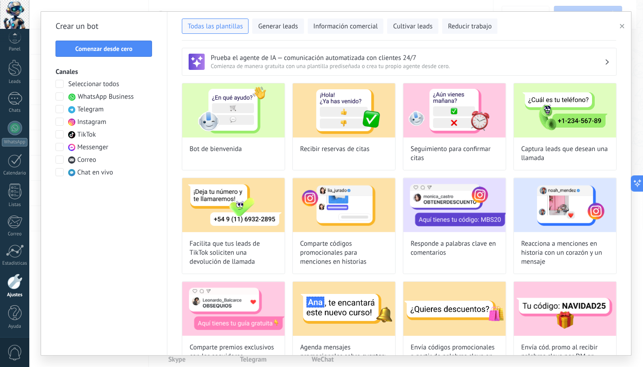
click at [61, 83] on span at bounding box center [59, 84] width 8 height 8
click at [623, 26] on use "button" at bounding box center [622, 26] width 5 height 5
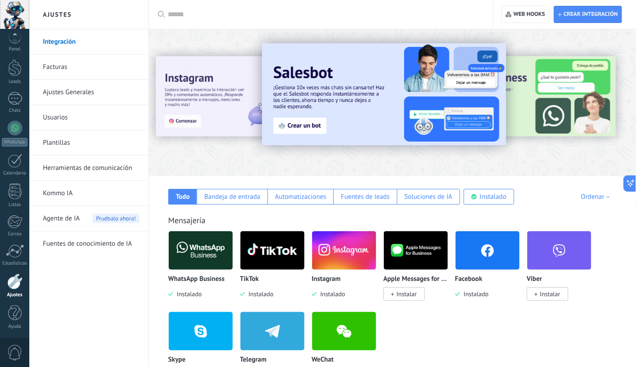
click at [59, 114] on link "Usuarios" at bounding box center [91, 117] width 97 height 25
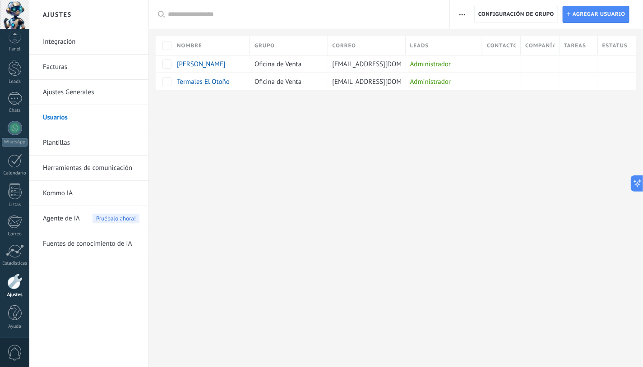
click at [463, 13] on span "button" at bounding box center [462, 14] width 6 height 17
click at [482, 194] on div "Ajustes Integración Facturas Ajustes Generales Usuarios Plantillas Herramientas…" at bounding box center [336, 183] width 614 height 367
click at [534, 16] on span "Configuración de grupo" at bounding box center [516, 14] width 76 height 16
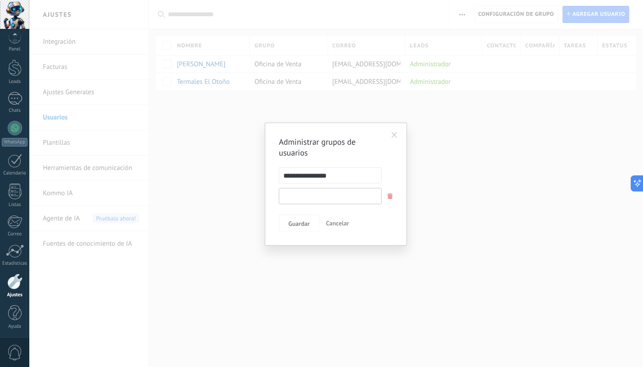
click at [359, 199] on input "text" at bounding box center [330, 196] width 103 height 16
click at [396, 135] on span at bounding box center [395, 135] width 6 height 6
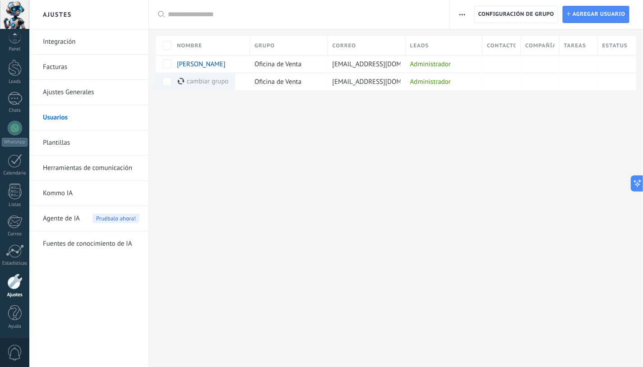
click at [321, 150] on div "Ajustes Integración Facturas Ajustes Generales Usuarios Plantillas Herramientas…" at bounding box center [336, 183] width 614 height 367
click at [555, 173] on div "Ajustes Integración Facturas Ajustes Generales Usuarios Plantillas Herramientas…" at bounding box center [336, 183] width 614 height 367
click at [497, 81] on div at bounding box center [499, 81] width 34 height 17
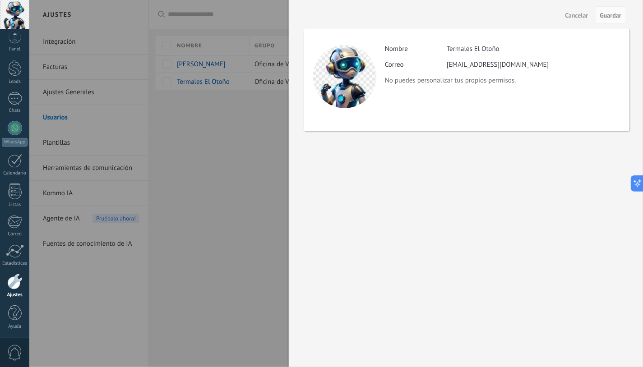
click at [577, 15] on span "Cancelar" at bounding box center [576, 15] width 23 height 6
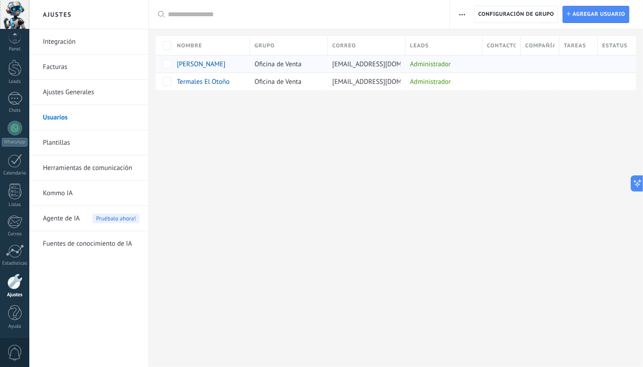
click at [557, 62] on div at bounding box center [540, 64] width 38 height 18
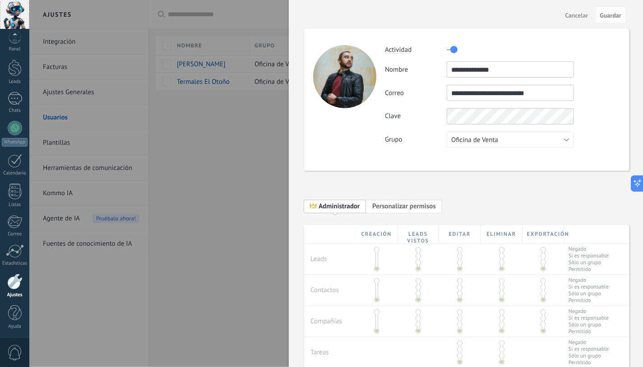
click at [421, 207] on span "Personalizar permisos" at bounding box center [404, 206] width 64 height 9
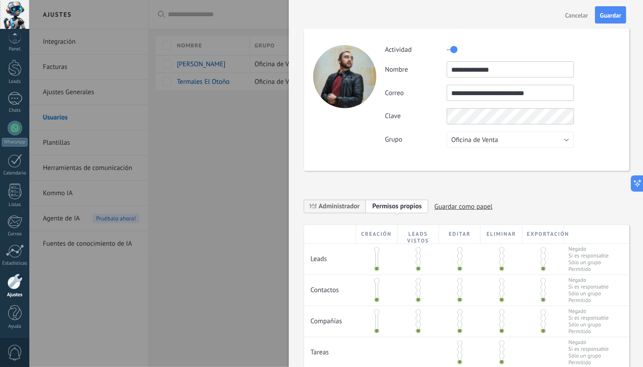
click at [375, 249] on span at bounding box center [376, 249] width 5 height 5
click at [375, 268] on span at bounding box center [376, 268] width 5 height 5
click at [541, 249] on span at bounding box center [543, 249] width 5 height 5
click at [541, 269] on span at bounding box center [543, 268] width 5 height 5
click at [575, 14] on span "Cancelar" at bounding box center [576, 15] width 23 height 6
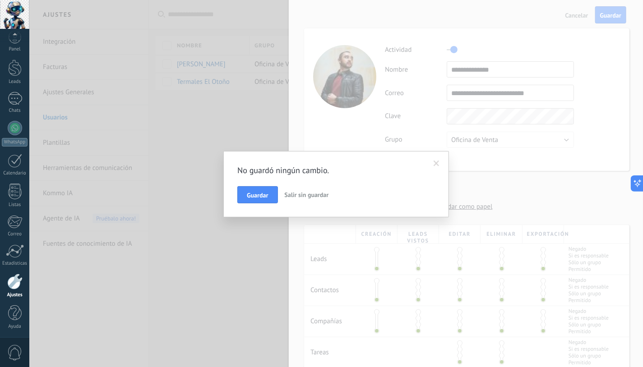
click at [314, 192] on span "Salir sin guardar" at bounding box center [307, 195] width 44 height 8
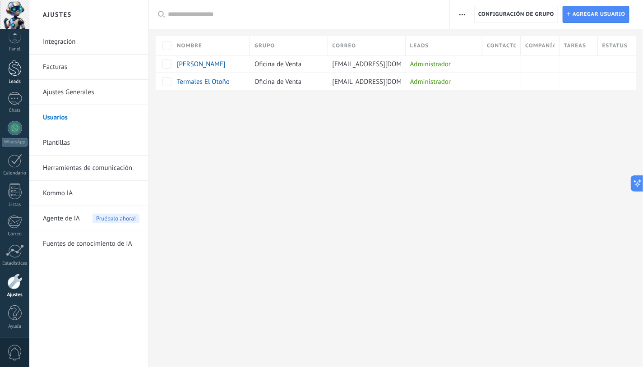
click at [15, 74] on div at bounding box center [15, 68] width 14 height 17
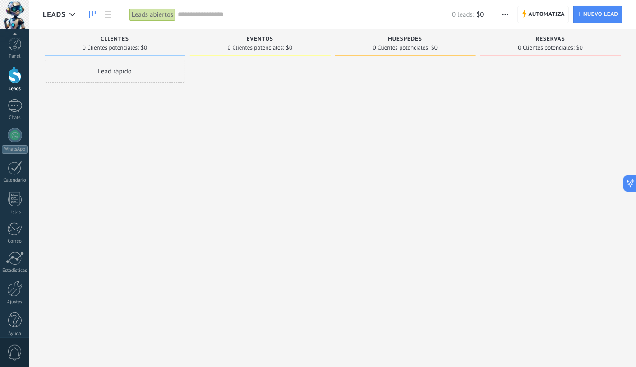
click at [393, 150] on div at bounding box center [405, 184] width 141 height 249
click at [506, 12] on span "button" at bounding box center [506, 14] width 6 height 17
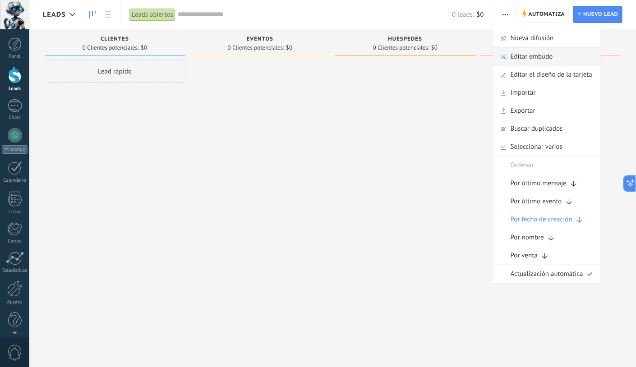
click at [523, 56] on span "Editar embudo" at bounding box center [532, 57] width 42 height 18
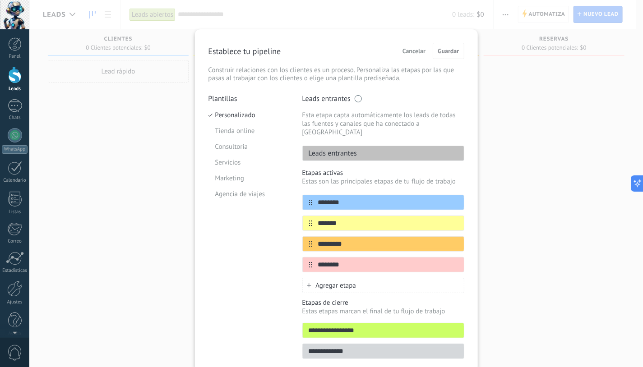
scroll to position [31, 0]
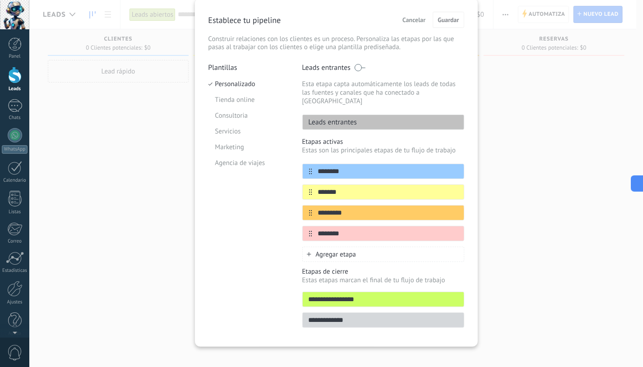
click at [575, 264] on div "**********" at bounding box center [336, 183] width 614 height 367
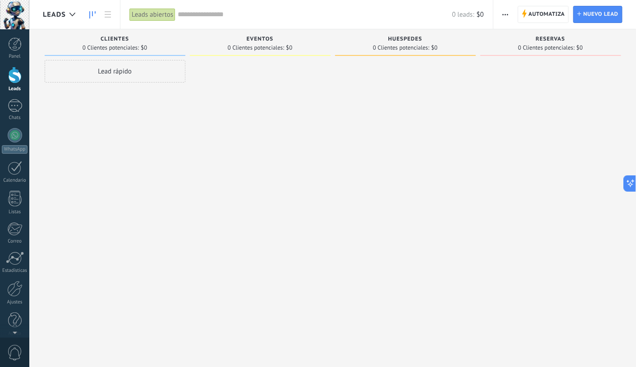
click at [506, 14] on use "button" at bounding box center [506, 14] width 6 height 1
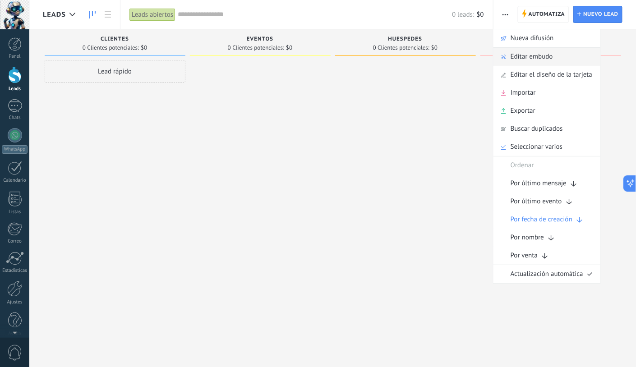
click at [517, 58] on span "Editar embudo" at bounding box center [532, 57] width 42 height 18
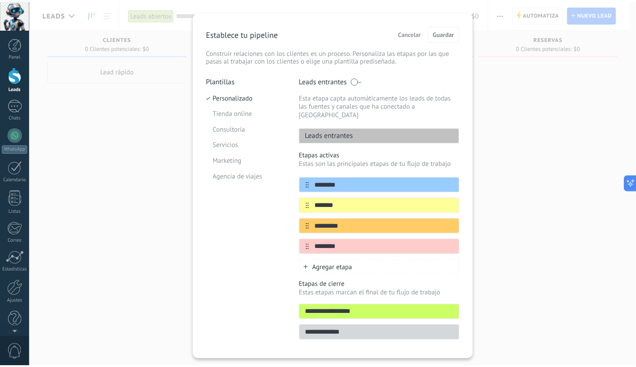
scroll to position [31, 0]
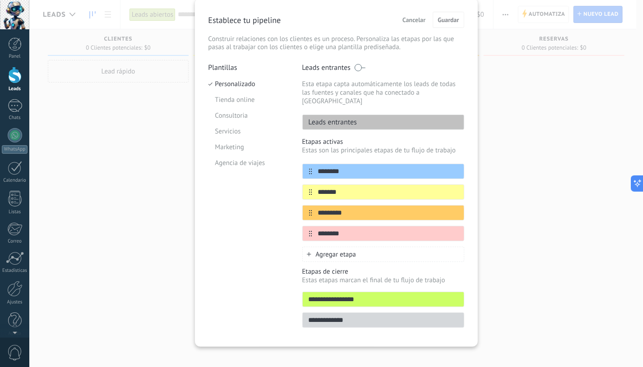
click at [331, 250] on span "Agregar etapa" at bounding box center [336, 254] width 41 height 9
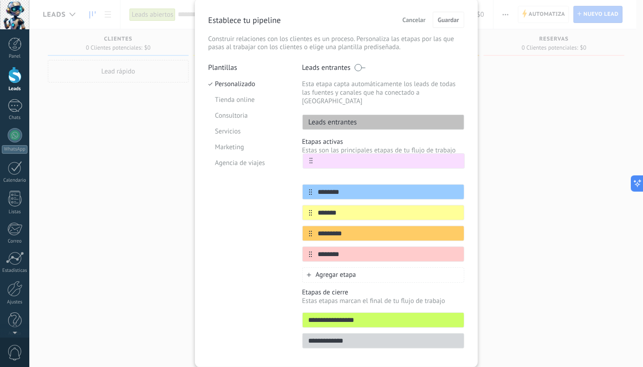
drag, startPoint x: 308, startPoint y: 247, endPoint x: 310, endPoint y: 158, distance: 88.5
click at [310, 164] on div "******** ******* ********* ********" at bounding box center [383, 213] width 162 height 98
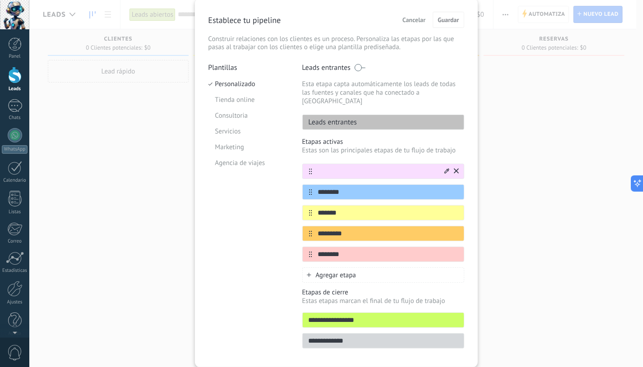
click at [325, 167] on input "text" at bounding box center [377, 171] width 131 height 9
click at [444, 168] on icon at bounding box center [446, 170] width 5 height 5
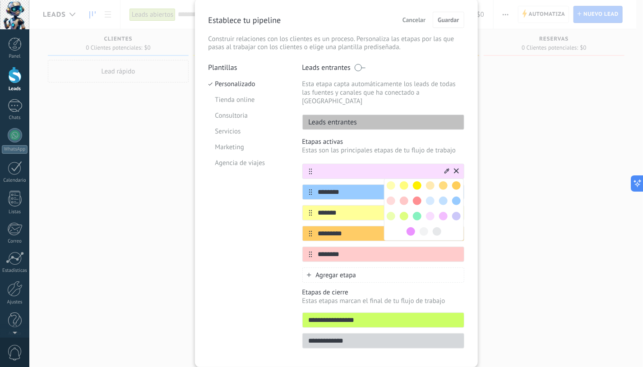
click at [414, 212] on span at bounding box center [417, 216] width 9 height 9
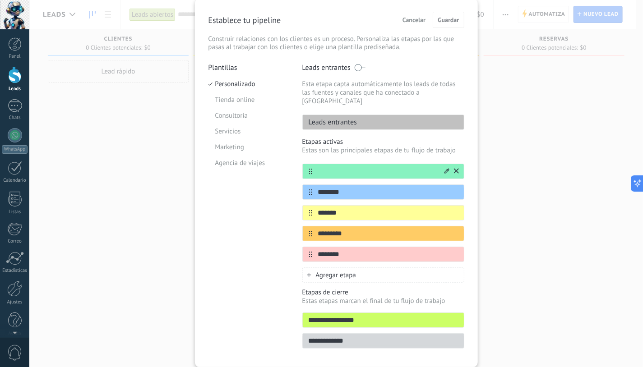
click at [376, 167] on input "text" at bounding box center [377, 171] width 131 height 9
type input "**********"
click at [275, 271] on div "Plantillas Personalizado Tienda online Consultoria Servicios Marketing Agencia …" at bounding box center [248, 208] width 80 height 291
click at [442, 21] on span "Guardar" at bounding box center [448, 20] width 21 height 6
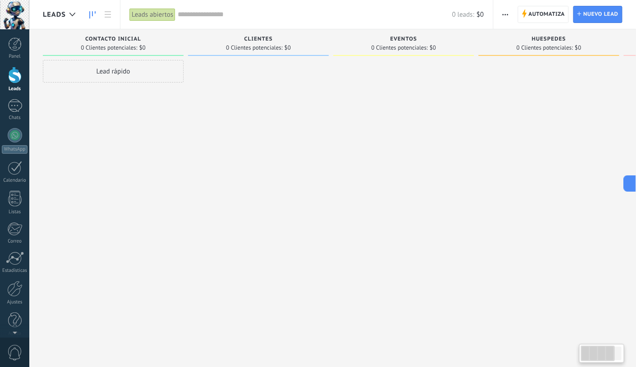
click at [504, 12] on span "button" at bounding box center [506, 14] width 6 height 17
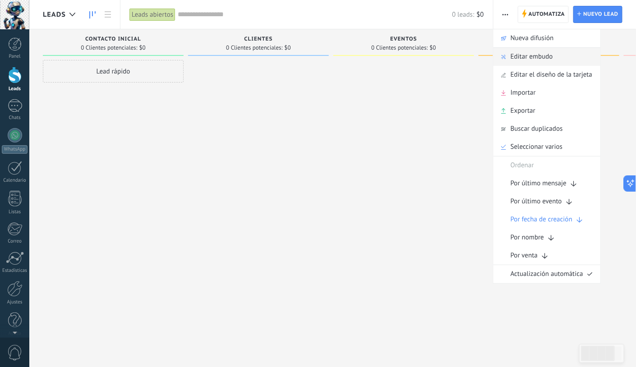
click at [527, 54] on span "Editar embudo" at bounding box center [532, 57] width 42 height 18
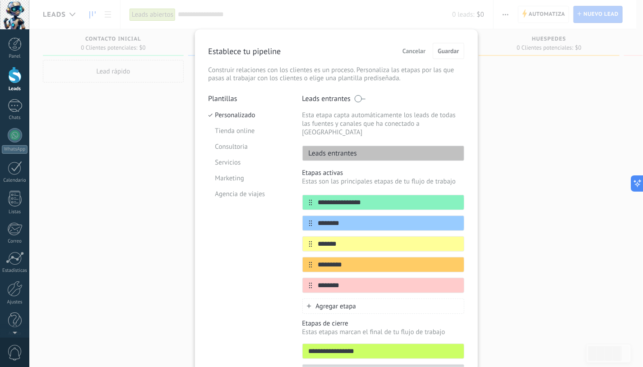
click at [413, 53] on span "Cancelar" at bounding box center [413, 51] width 23 height 6
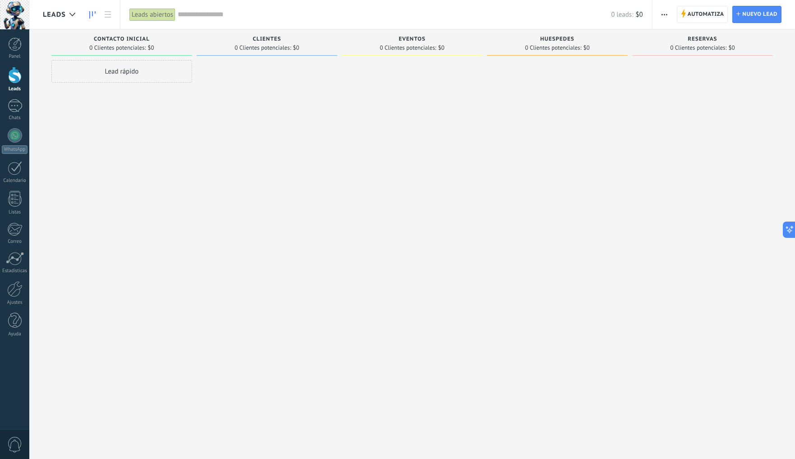
drag, startPoint x: 622, startPoint y: 0, endPoint x: 428, endPoint y: 195, distance: 275.0
click at [427, 195] on div at bounding box center [412, 230] width 141 height 341
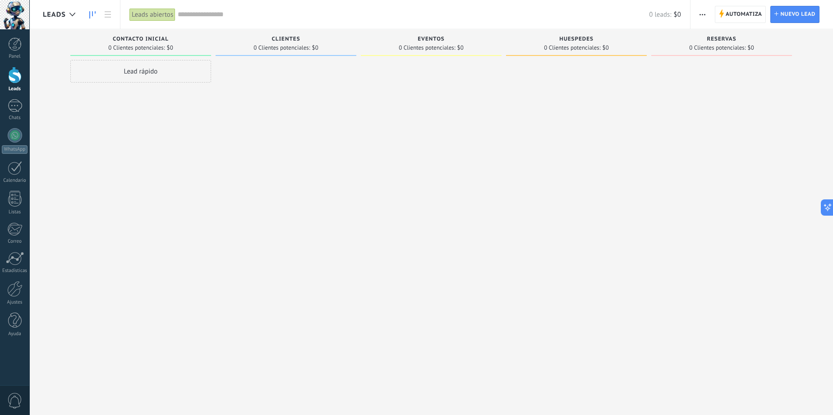
drag, startPoint x: 887, startPoint y: 1, endPoint x: 498, endPoint y: 163, distance: 421.7
click at [498, 163] on div at bounding box center [431, 208] width 141 height 297
click at [116, 72] on div "Lead rápido" at bounding box center [140, 71] width 141 height 23
